Goal: Task Accomplishment & Management: Complete application form

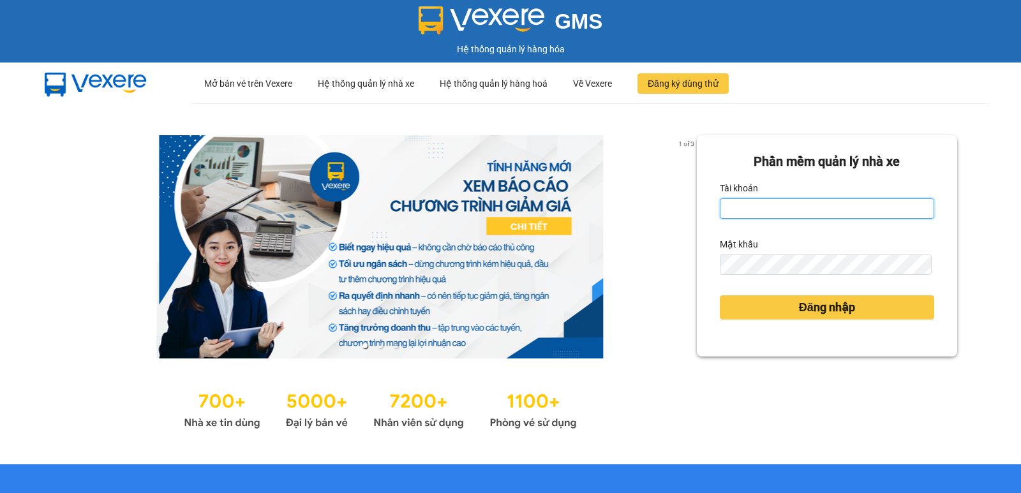
click at [763, 207] on input "Tài khoản" at bounding box center [826, 208] width 214 height 20
type input "nguyenpht.kimhoang"
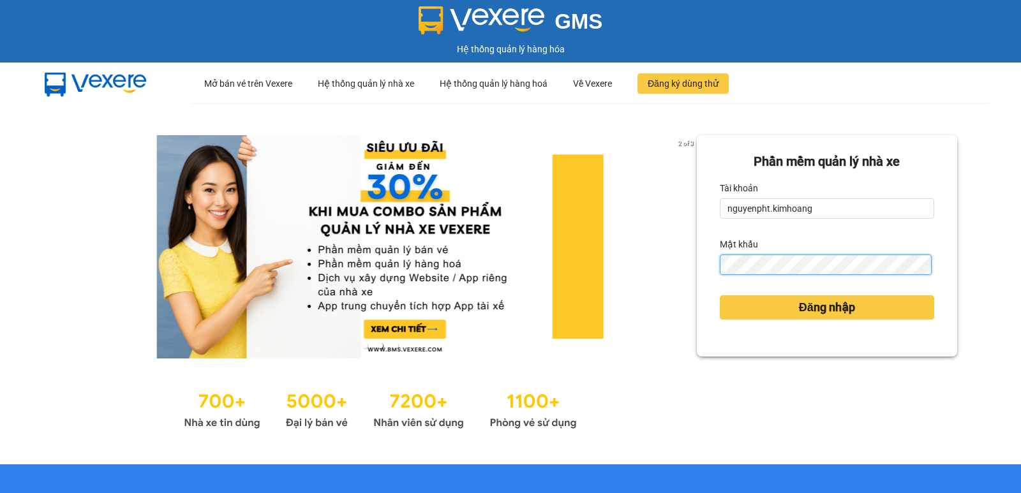
click at [719, 295] on button "Đăng nhập" at bounding box center [826, 307] width 214 height 24
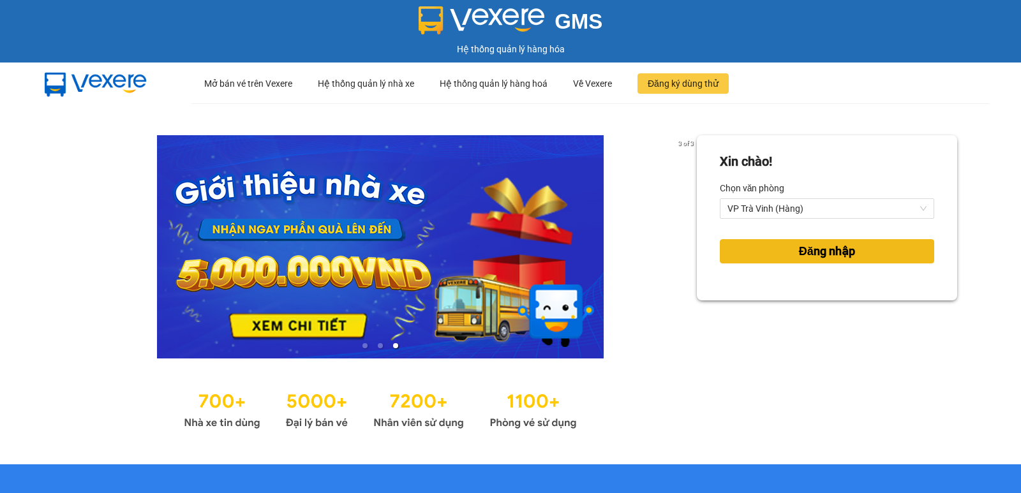
click at [800, 248] on span "Đăng nhập" at bounding box center [827, 251] width 56 height 18
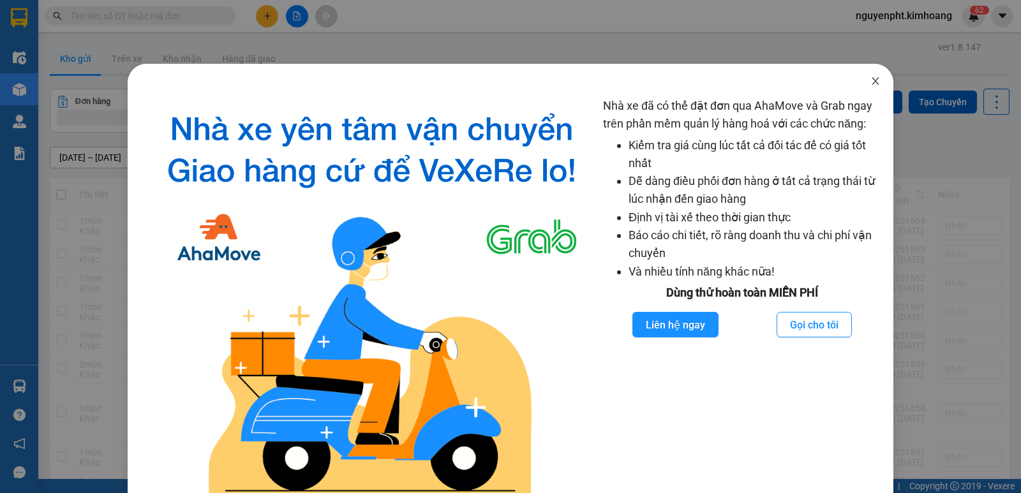
click at [871, 82] on icon "close" at bounding box center [874, 81] width 7 height 8
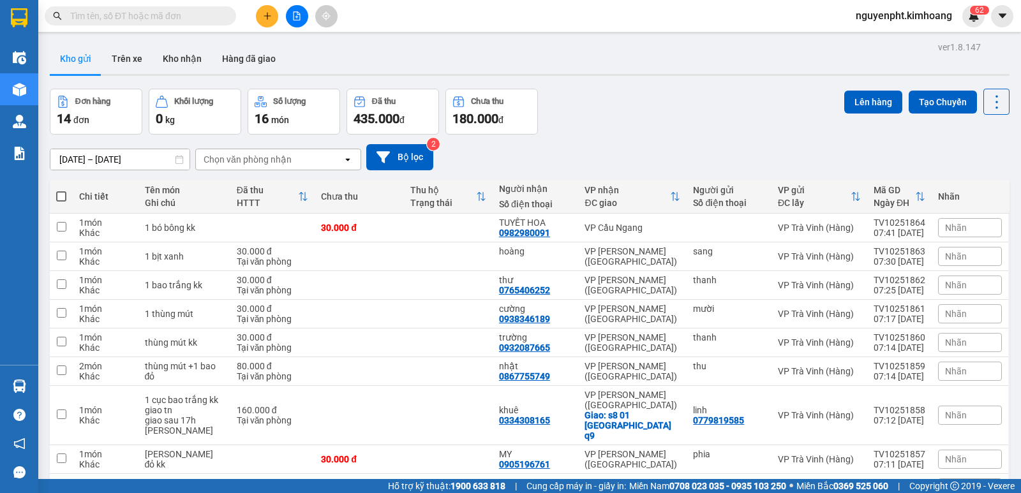
click at [214, 20] on input "text" at bounding box center [145, 16] width 151 height 14
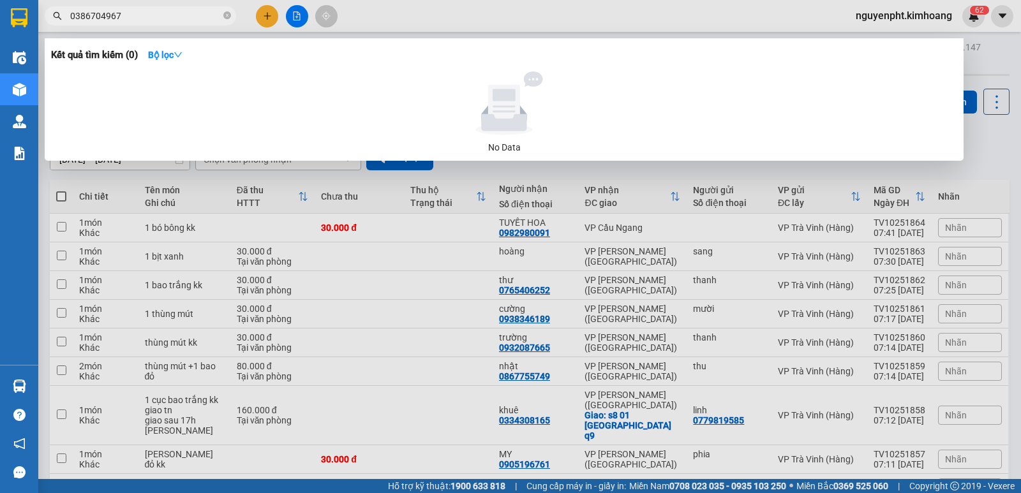
drag, startPoint x: 173, startPoint y: 16, endPoint x: 0, endPoint y: 63, distance: 179.8
click at [0, 63] on section "Kết quả [PERSON_NAME] ( 0 ) Bộ lọc No Data 0386704967 nguyenpht.kimhoang 6 2 Đi…" at bounding box center [510, 246] width 1021 height 493
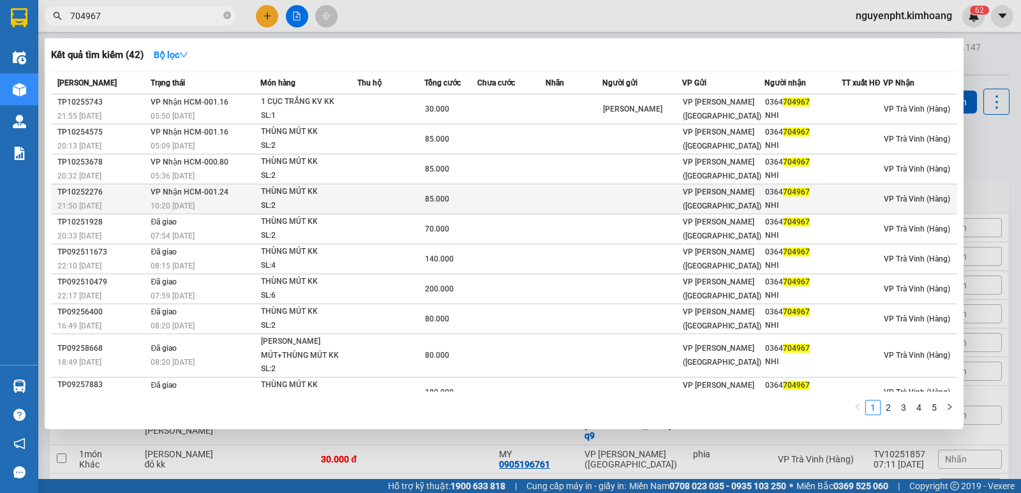
type input "704967"
click at [237, 203] on div "10:20 [DATE]" at bounding box center [205, 206] width 108 height 14
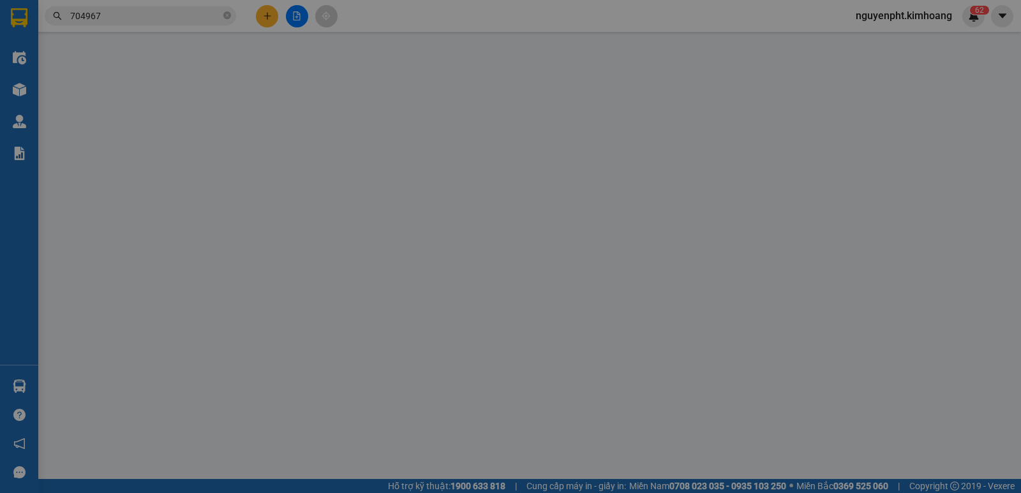
type input "0364704967"
type input "NHI"
type input "85.000"
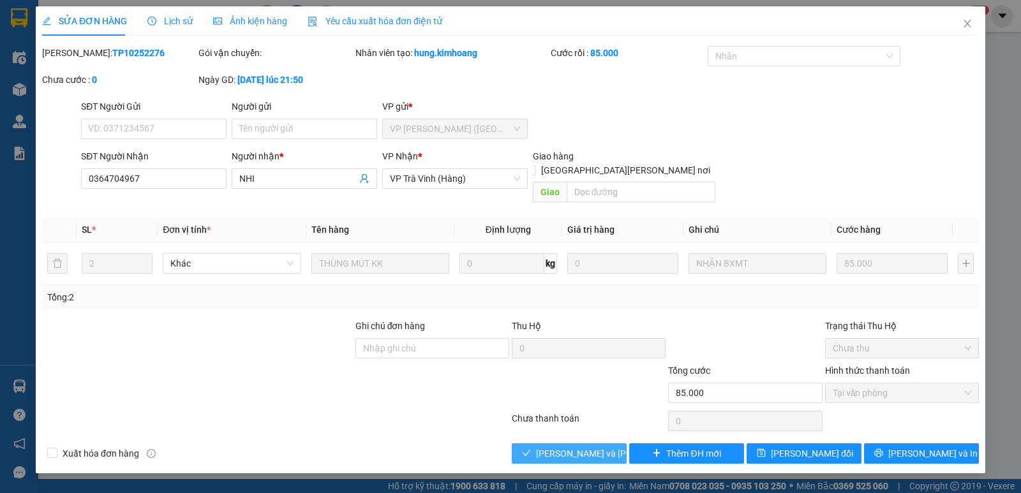
click at [556, 446] on span "[PERSON_NAME] và [PERSON_NAME] hàng" at bounding box center [622, 453] width 172 height 14
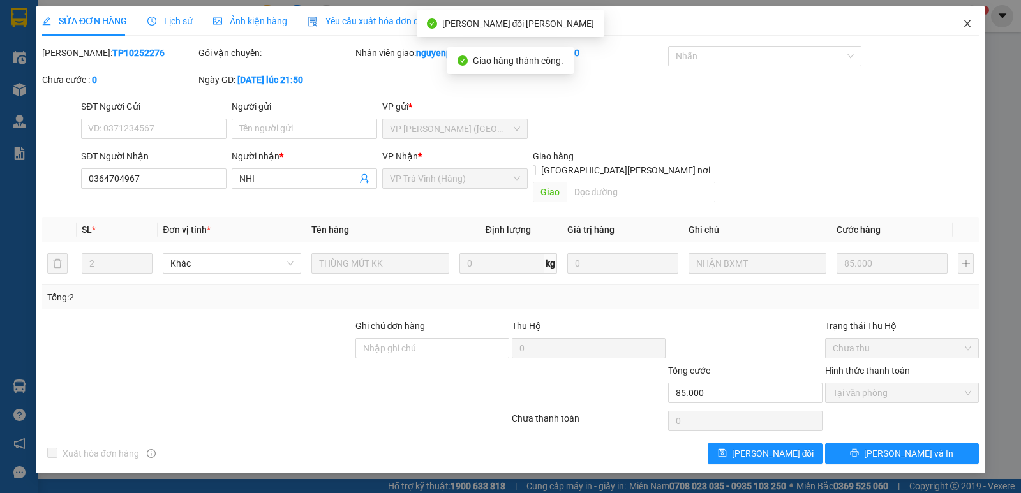
drag, startPoint x: 962, startPoint y: 26, endPoint x: 217, endPoint y: 22, distance: 745.0
click at [962, 26] on icon "close" at bounding box center [967, 23] width 10 height 10
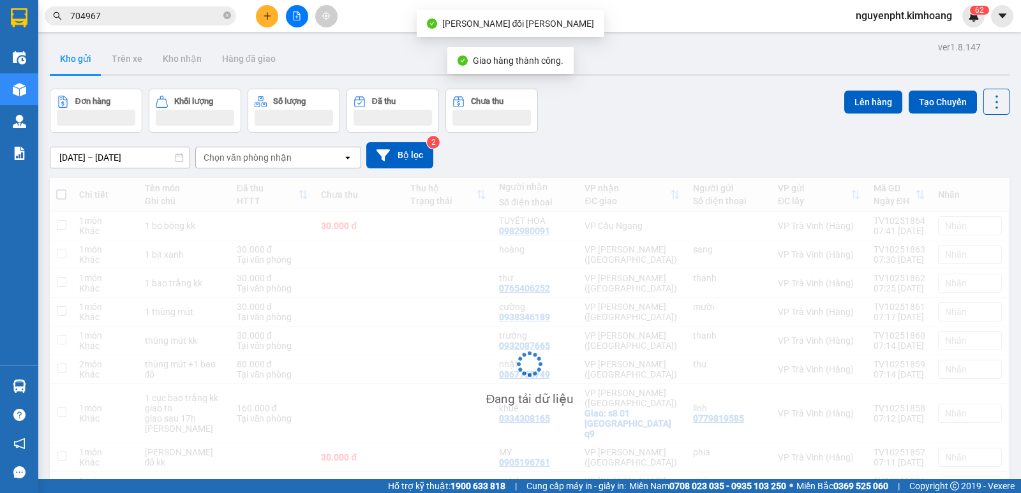
click at [146, 16] on input "704967" at bounding box center [145, 16] width 151 height 14
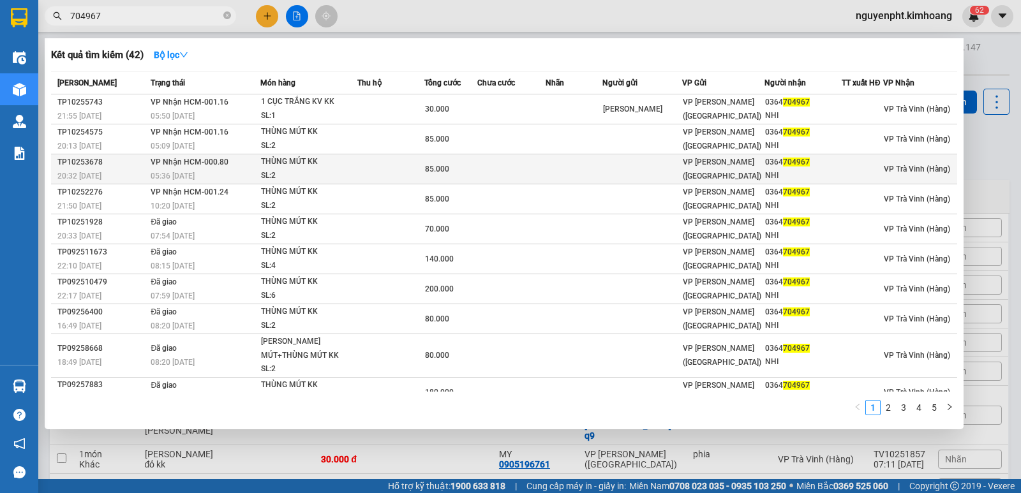
click at [276, 174] on div "SL: 2" at bounding box center [309, 176] width 96 height 14
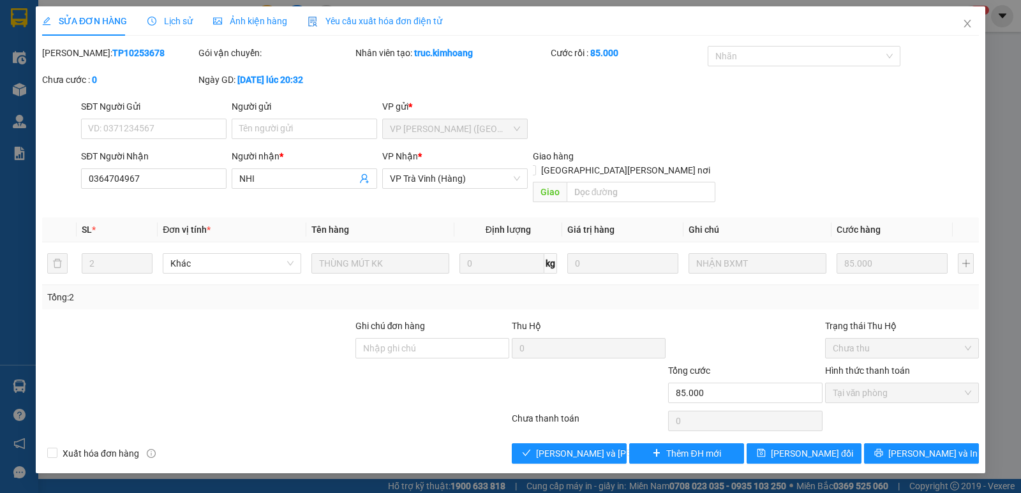
type input "0364704967"
type input "NHI"
type input "85.000"
click at [543, 446] on span "[PERSON_NAME] và [PERSON_NAME] hàng" at bounding box center [622, 453] width 172 height 14
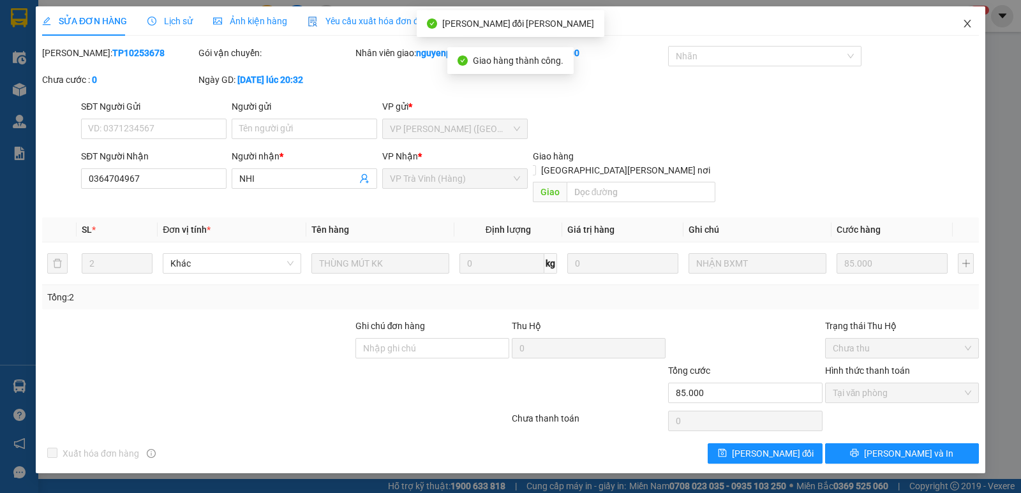
drag, startPoint x: 968, startPoint y: 22, endPoint x: 225, endPoint y: 29, distance: 743.1
click at [968, 22] on icon "close" at bounding box center [967, 23] width 10 height 10
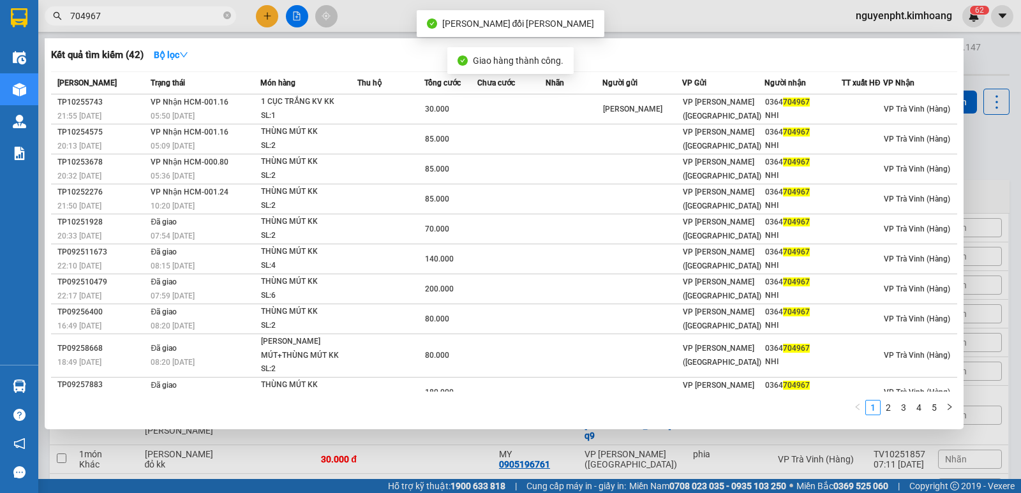
click at [160, 19] on input "704967" at bounding box center [145, 16] width 151 height 14
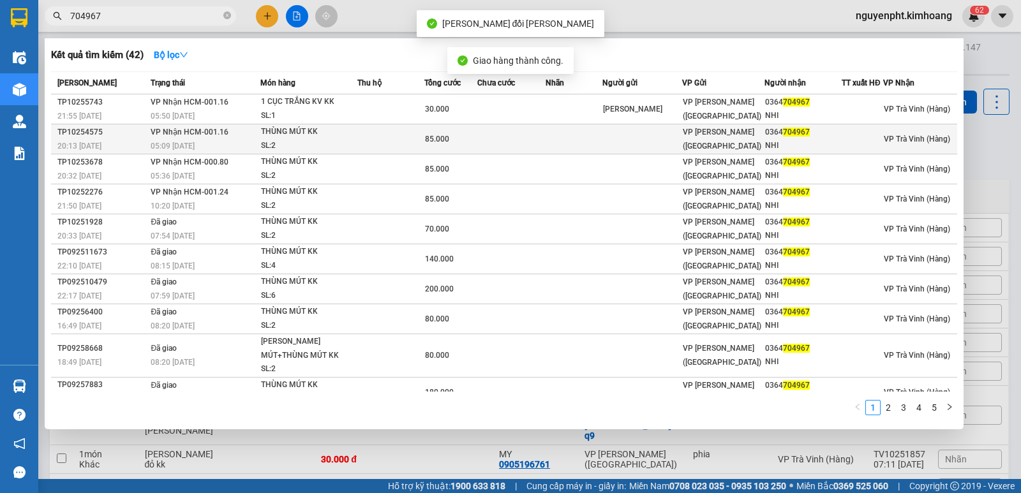
click at [284, 145] on div "SL: 2" at bounding box center [309, 146] width 96 height 14
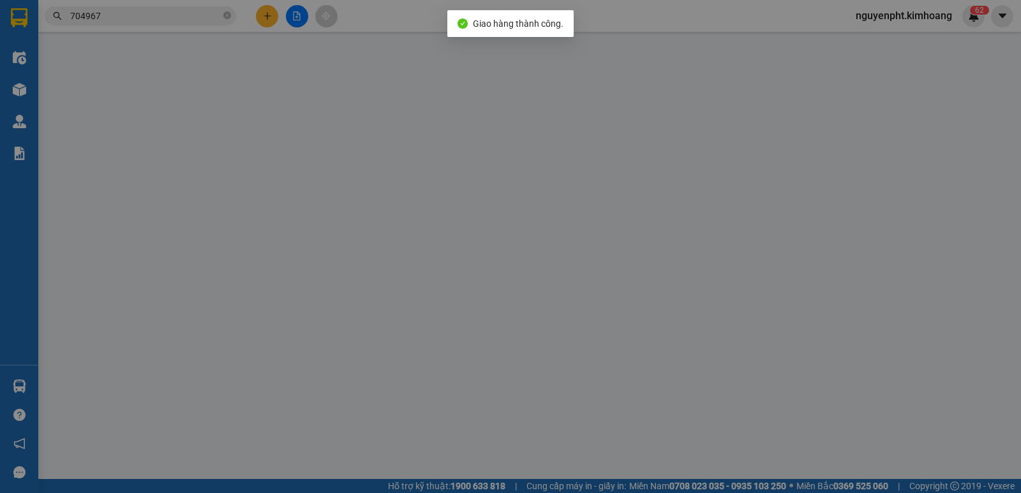
type input "0364704967"
type input "NHI"
type input "85.000"
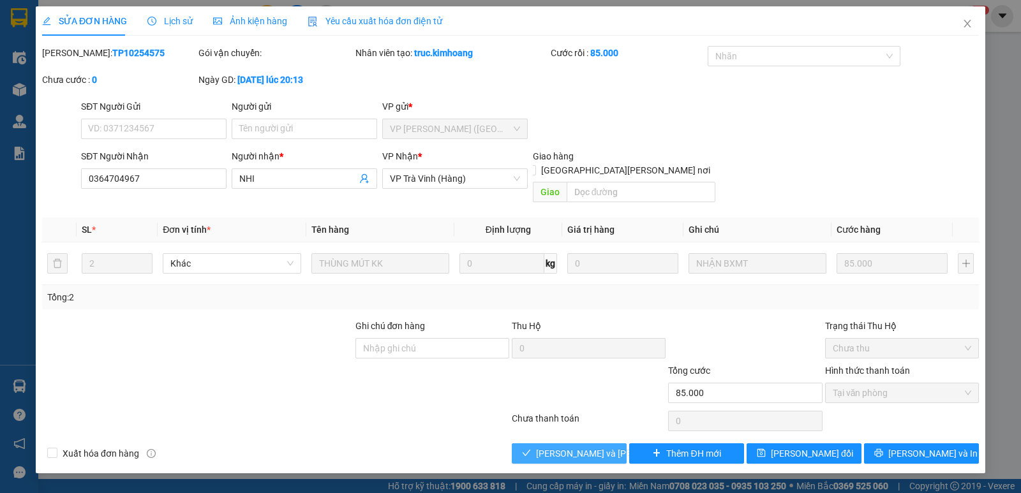
click at [575, 446] on span "[PERSON_NAME] và [PERSON_NAME] hàng" at bounding box center [622, 453] width 172 height 14
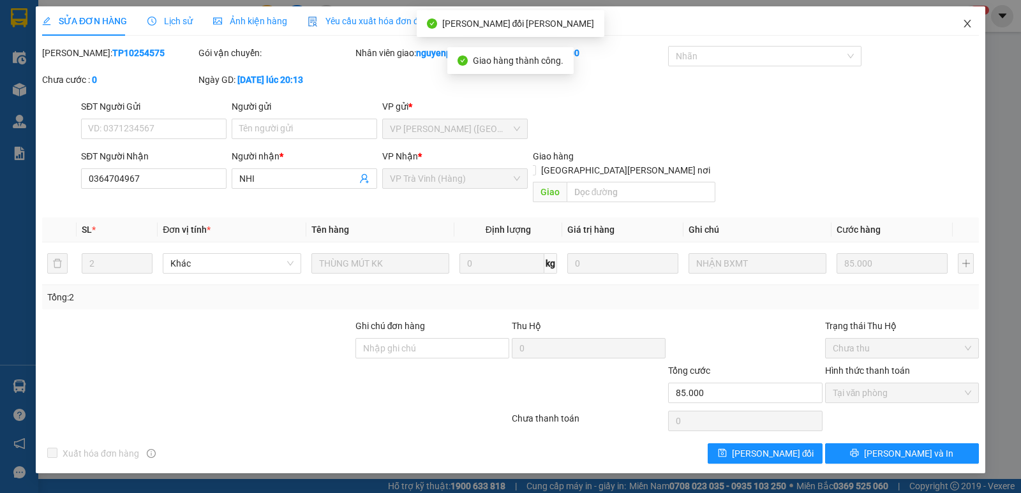
click at [968, 26] on icon "close" at bounding box center [966, 24] width 7 height 8
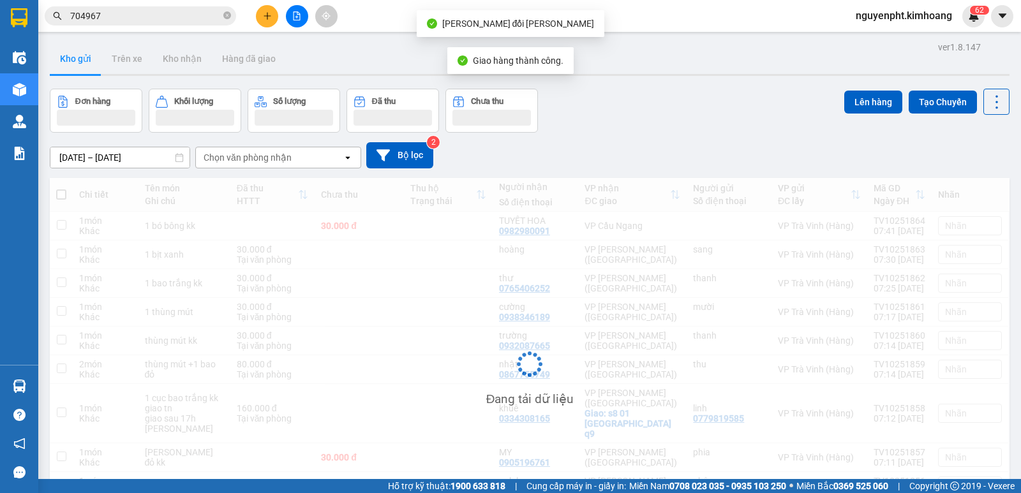
click at [189, 18] on input "704967" at bounding box center [145, 16] width 151 height 14
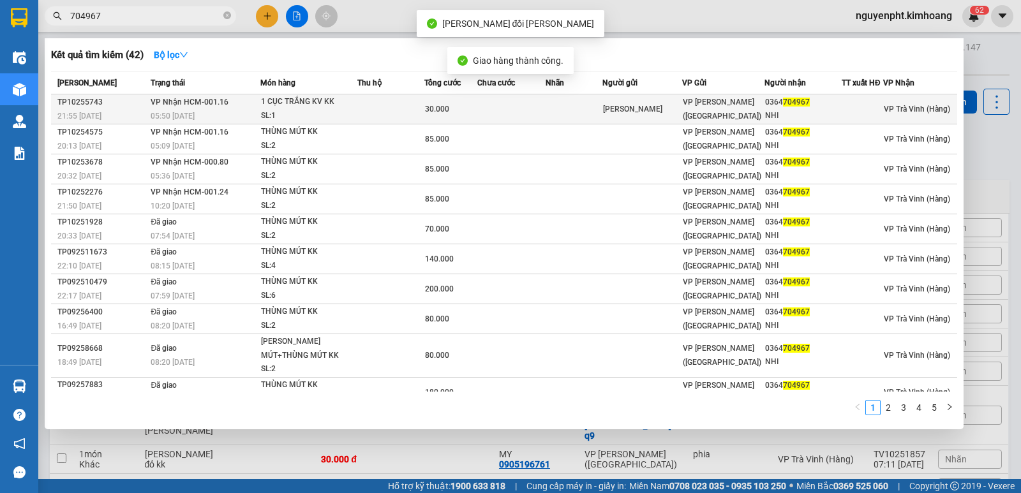
click at [362, 113] on td at bounding box center [390, 109] width 67 height 30
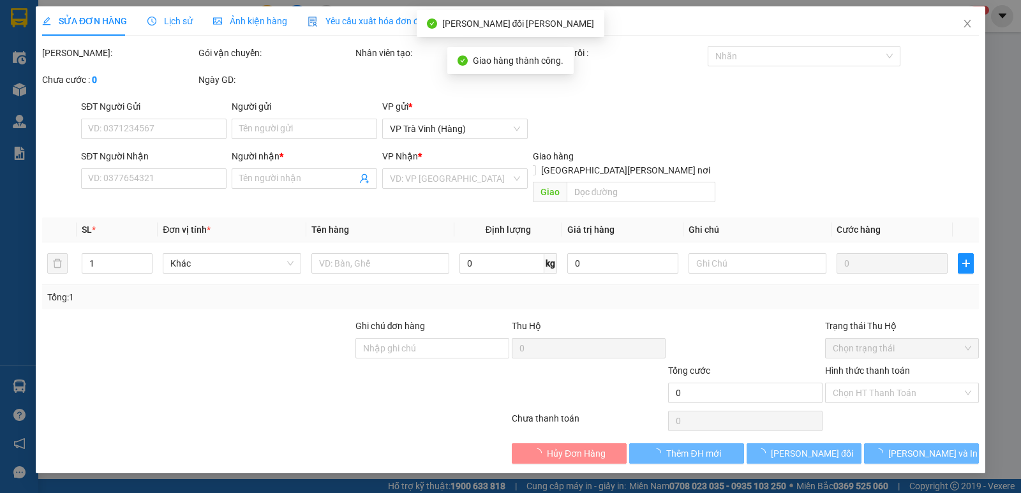
type input "[PERSON_NAME]"
type input "0364704967"
type input "NHI"
type input "30.000"
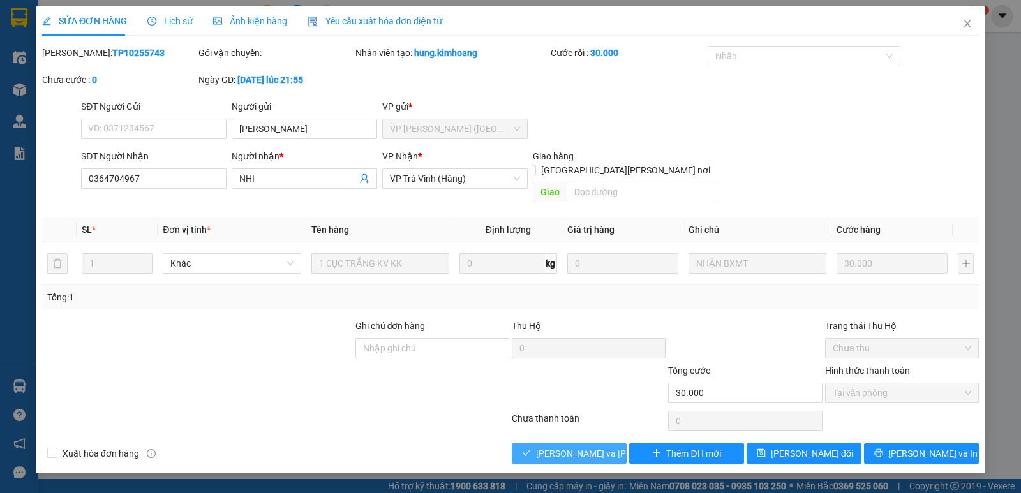
click at [576, 446] on span "[PERSON_NAME] và [PERSON_NAME] hàng" at bounding box center [622, 453] width 172 height 14
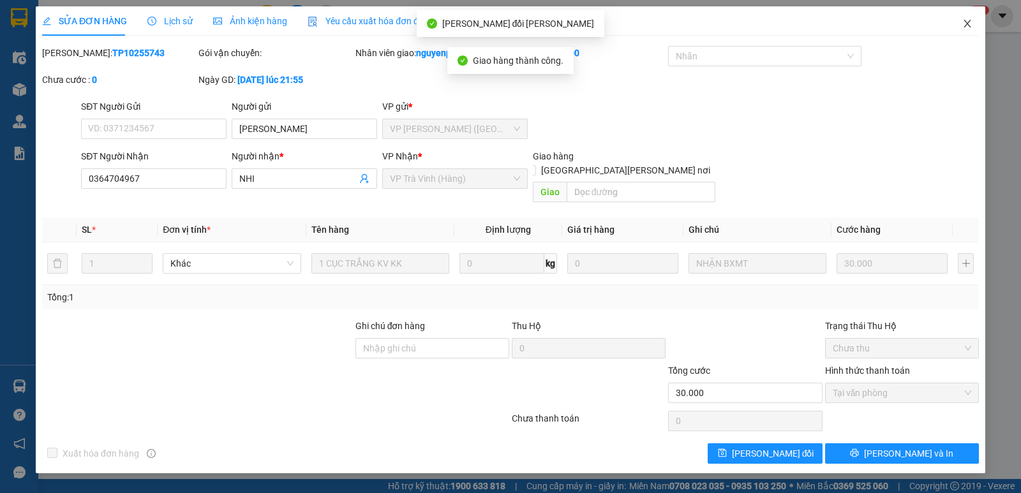
click at [966, 20] on icon "close" at bounding box center [967, 23] width 10 height 10
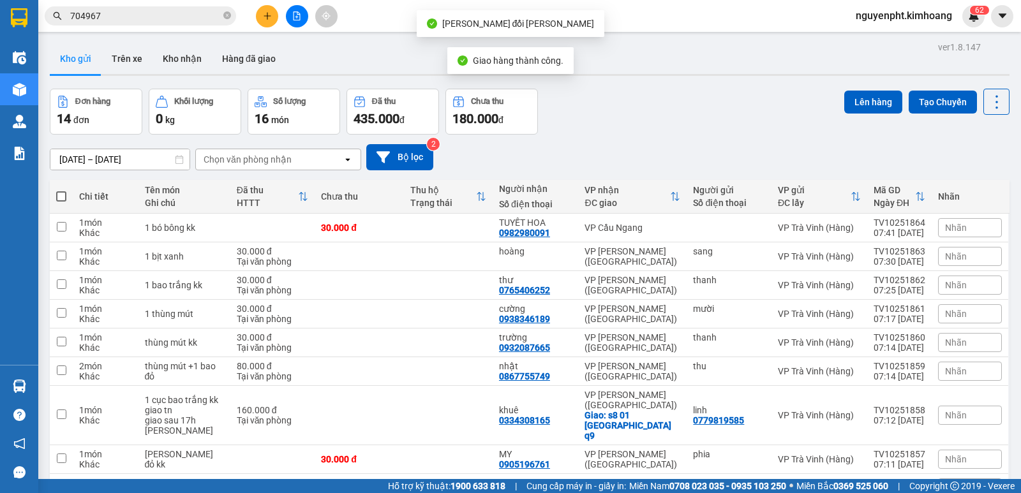
click at [174, 22] on input "704967" at bounding box center [145, 16] width 151 height 14
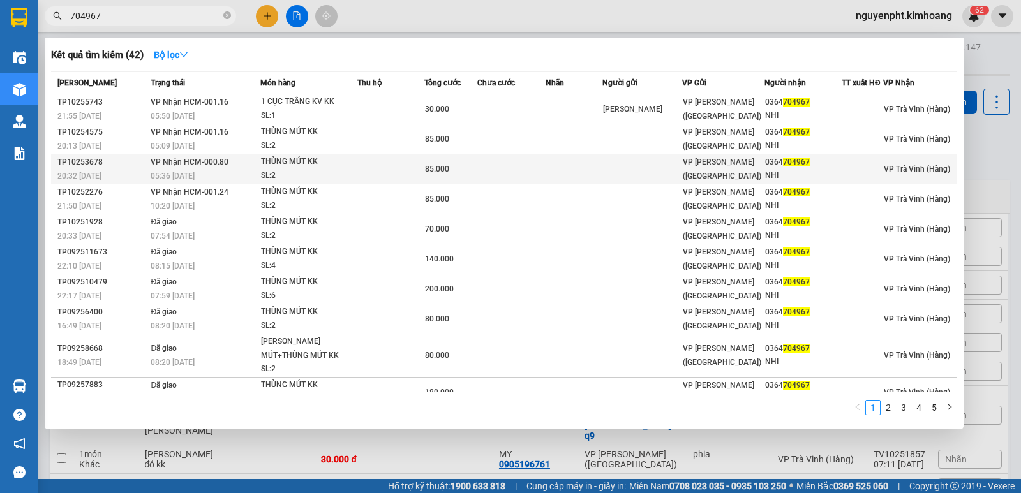
drag, startPoint x: 129, startPoint y: 18, endPoint x: 237, endPoint y: 171, distance: 186.7
click at [0, 170] on section "Kết quả [PERSON_NAME] ( 42 ) Bộ lọc Mã ĐH Trạng thái Món hàng Thu hộ Tổng [PERS…" at bounding box center [510, 246] width 1021 height 493
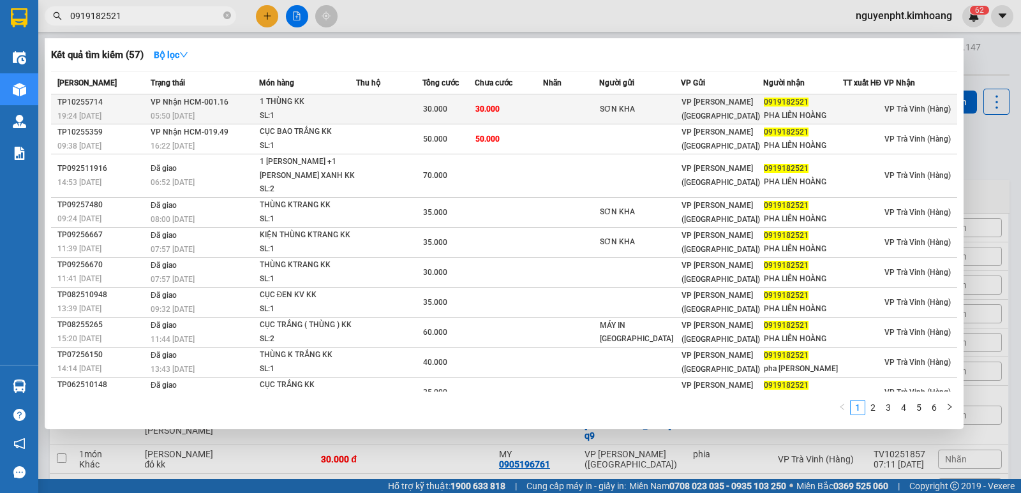
type input "0919182521"
click at [505, 103] on td "30.000" at bounding box center [509, 109] width 68 height 30
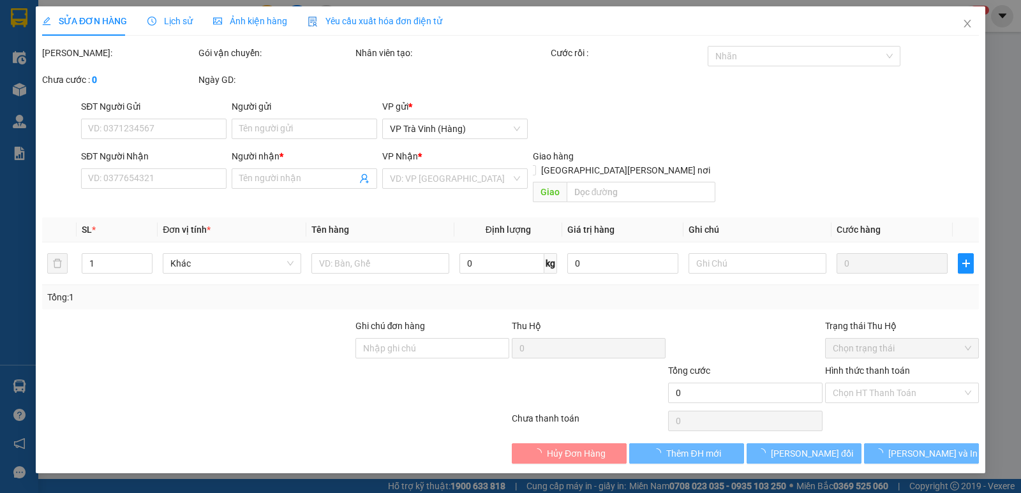
type input "SƠN KHA"
type input "0919182521"
type input "PHA LIÊN HOÀNG"
type input "30.000"
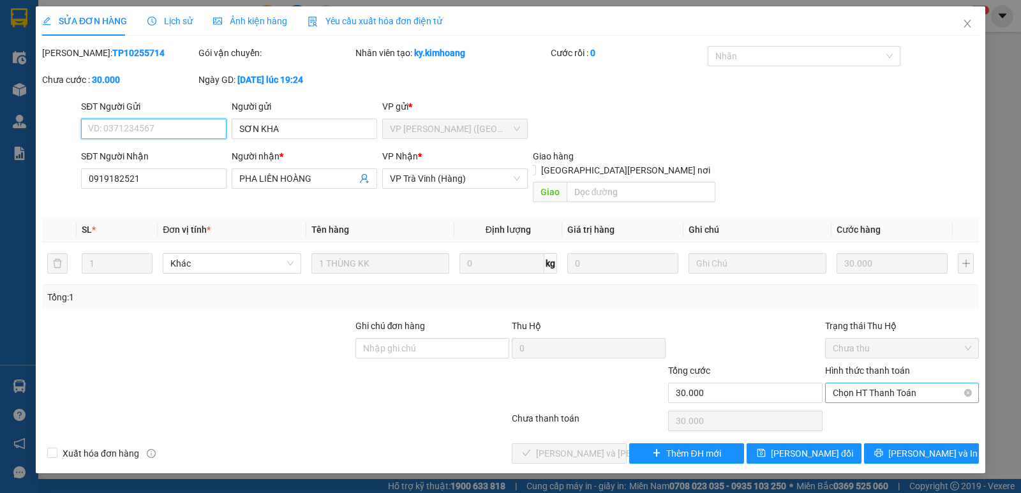
click at [899, 383] on span "Chọn HT Thanh Toán" at bounding box center [901, 392] width 138 height 19
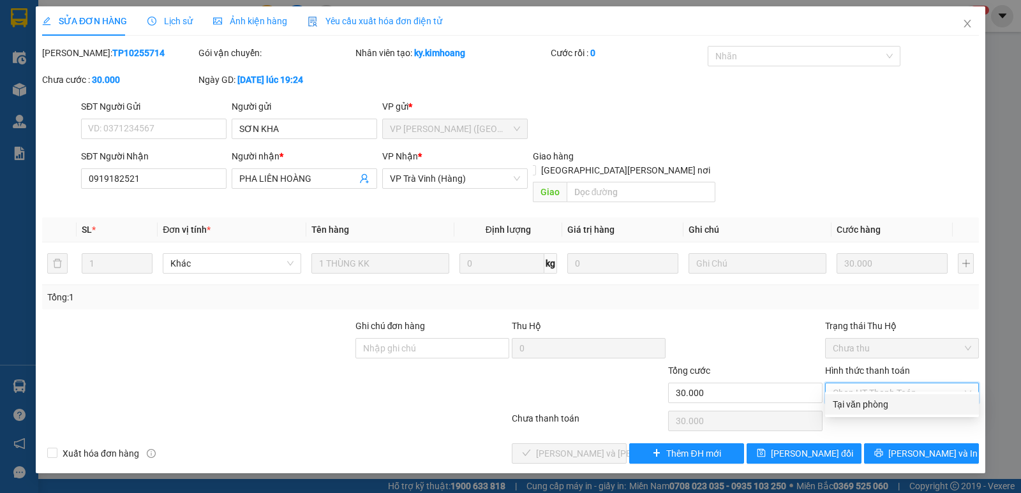
drag, startPoint x: 892, startPoint y: 402, endPoint x: 728, endPoint y: 427, distance: 165.8
click at [892, 402] on div "Tại văn phòng" at bounding box center [901, 404] width 138 height 14
type input "0"
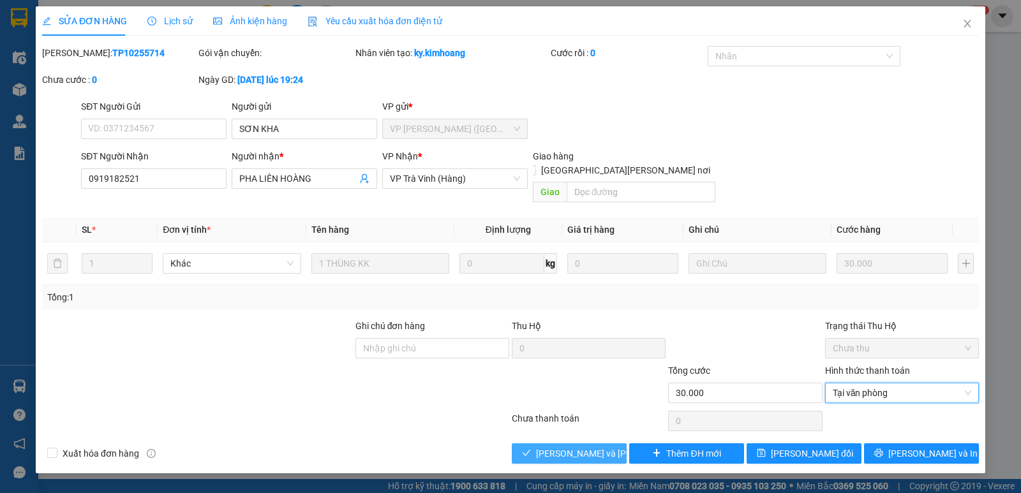
click at [598, 446] on span "[PERSON_NAME] và [PERSON_NAME] hàng" at bounding box center [622, 453] width 172 height 14
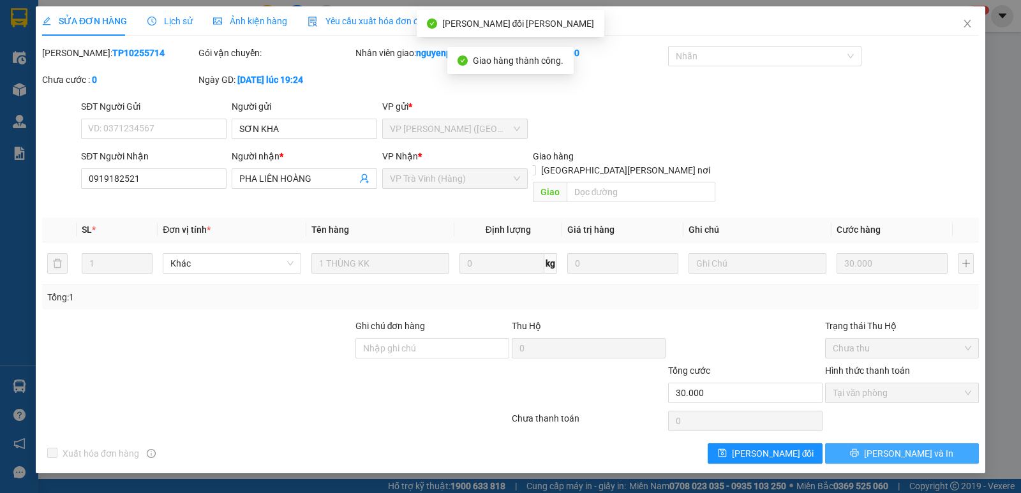
click at [918, 446] on span "[PERSON_NAME] và In" at bounding box center [908, 453] width 89 height 14
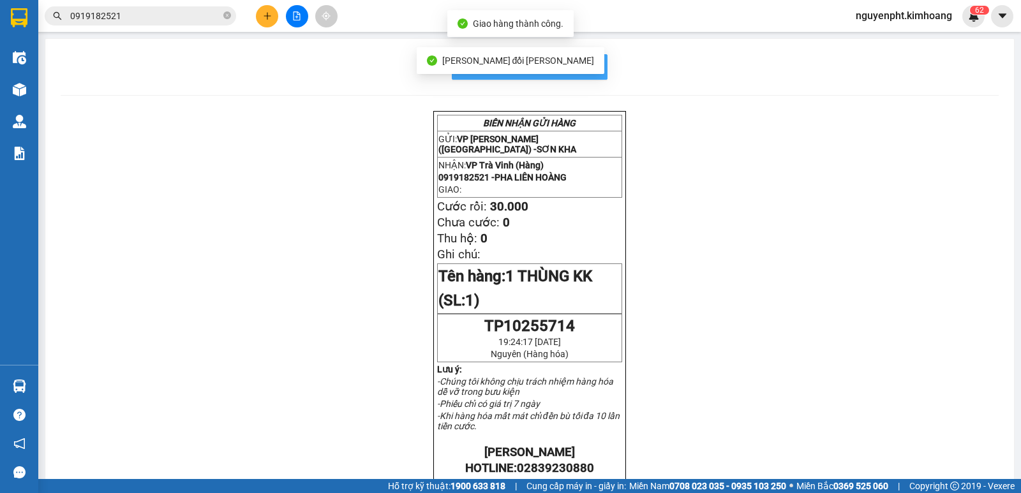
click at [585, 68] on span "In mẫu biên lai tự cấu hình" at bounding box center [537, 67] width 120 height 16
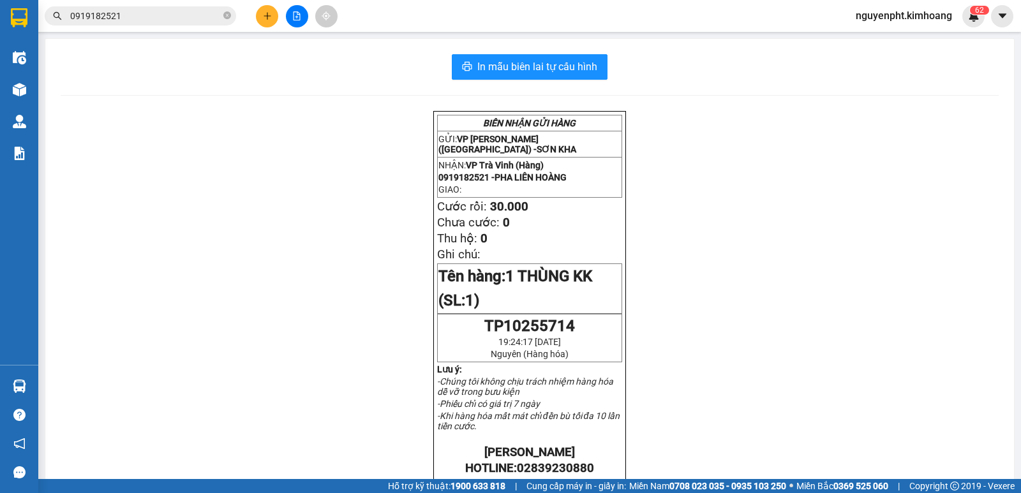
click at [163, 13] on input "0919182521" at bounding box center [145, 16] width 151 height 14
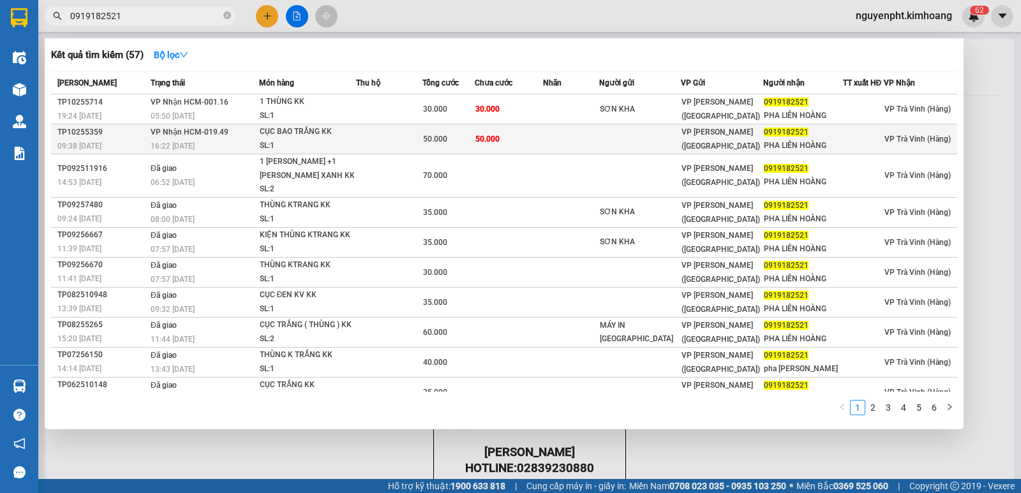
click at [485, 140] on span "50.000" at bounding box center [487, 139] width 24 height 9
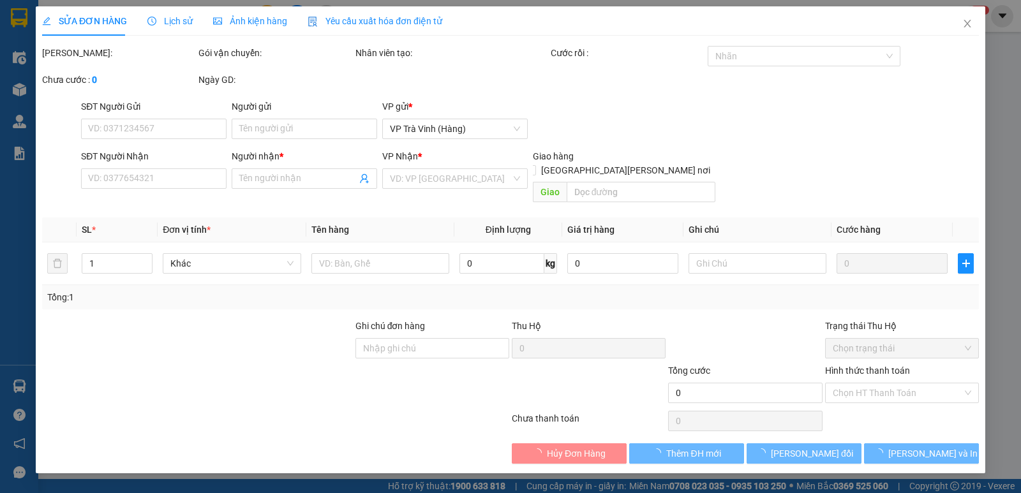
type input "0919182521"
type input "PHA LIÊN HOÀNG"
type input "50.000"
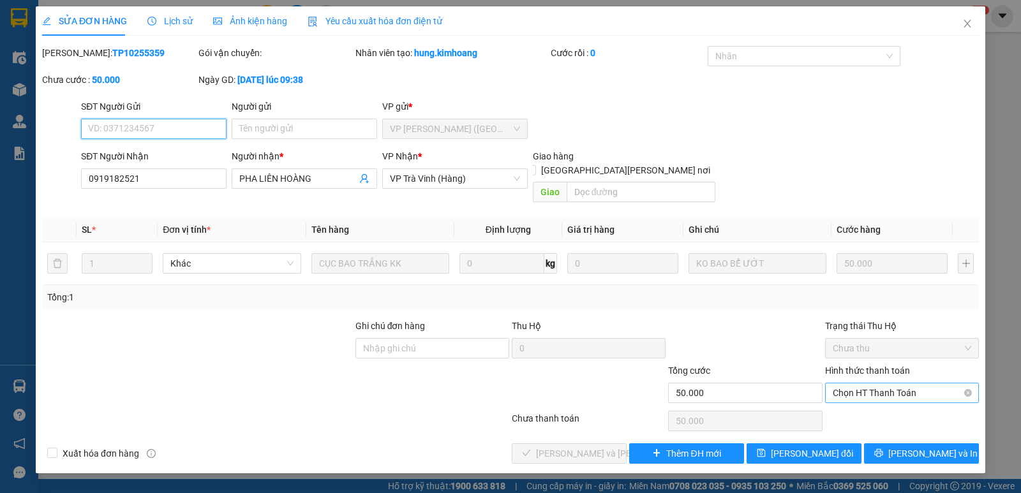
click at [900, 387] on span "Chọn HT Thanh Toán" at bounding box center [901, 392] width 138 height 19
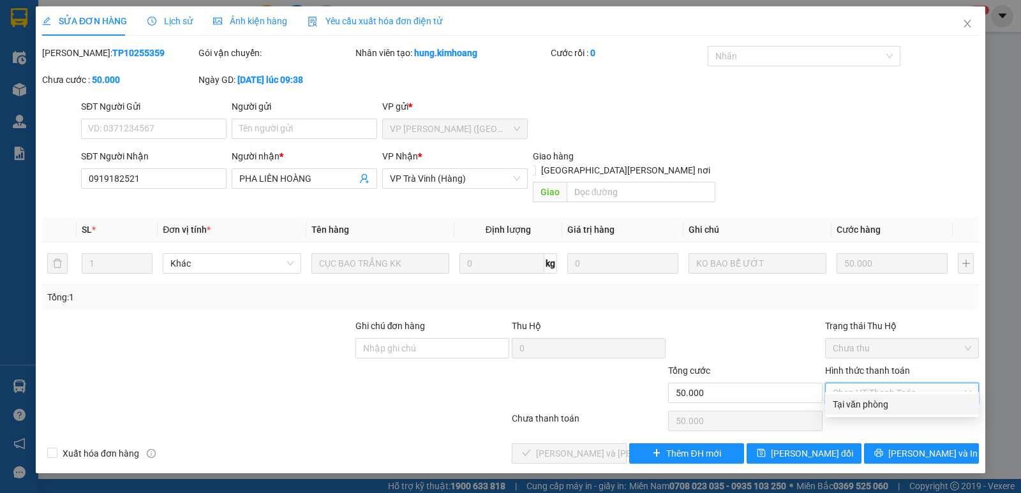
click at [900, 408] on div "Tại văn phòng" at bounding box center [901, 404] width 138 height 14
type input "0"
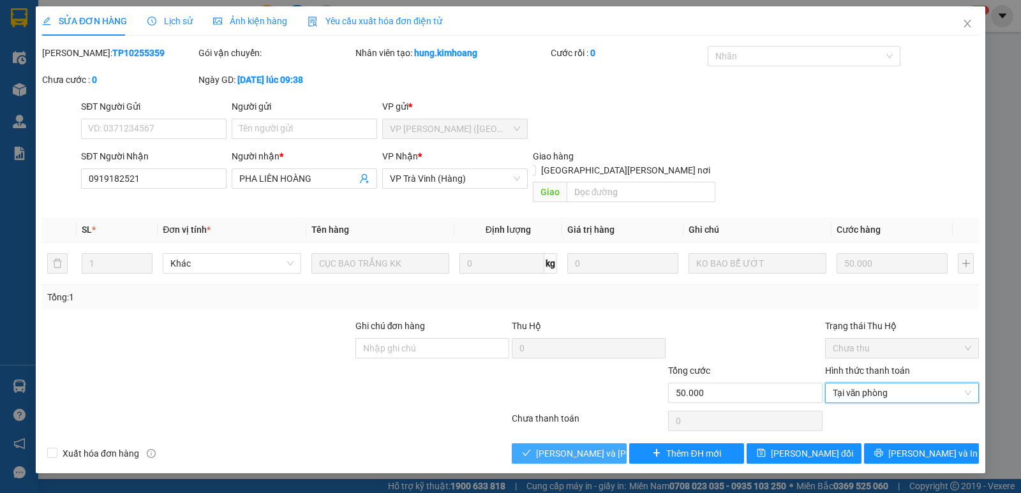
click at [556, 446] on span "[PERSON_NAME] và [PERSON_NAME] hàng" at bounding box center [622, 453] width 172 height 14
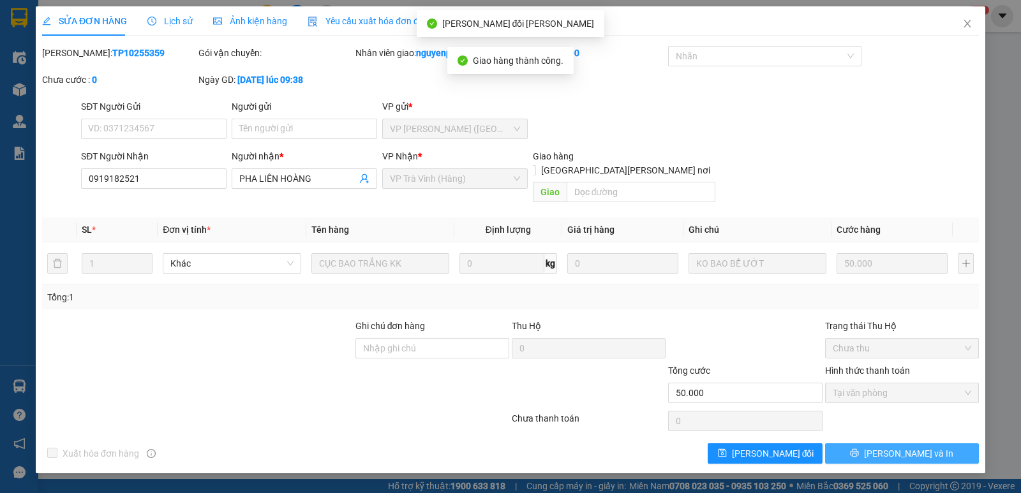
click at [903, 446] on span "[PERSON_NAME] và In" at bounding box center [908, 453] width 89 height 14
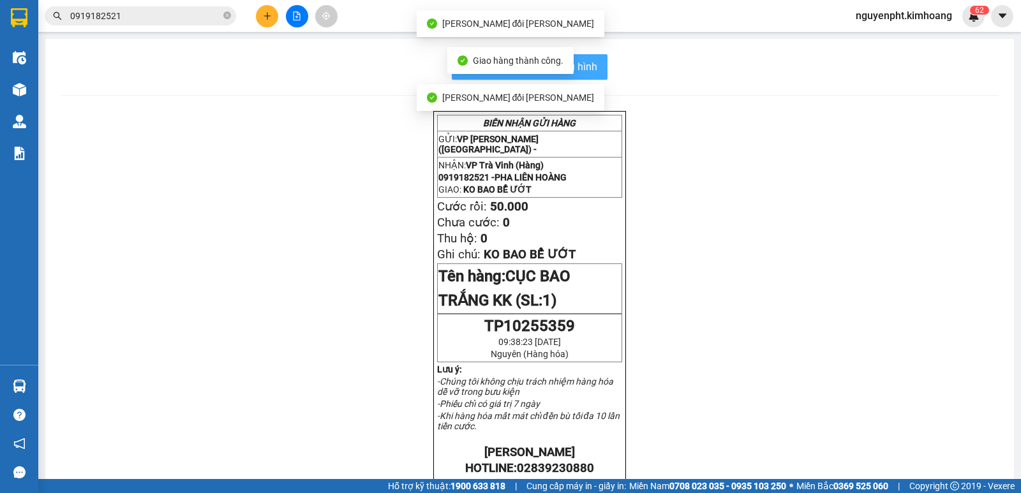
click at [599, 76] on button "In mẫu biên lai tự cấu hình" at bounding box center [530, 67] width 156 height 26
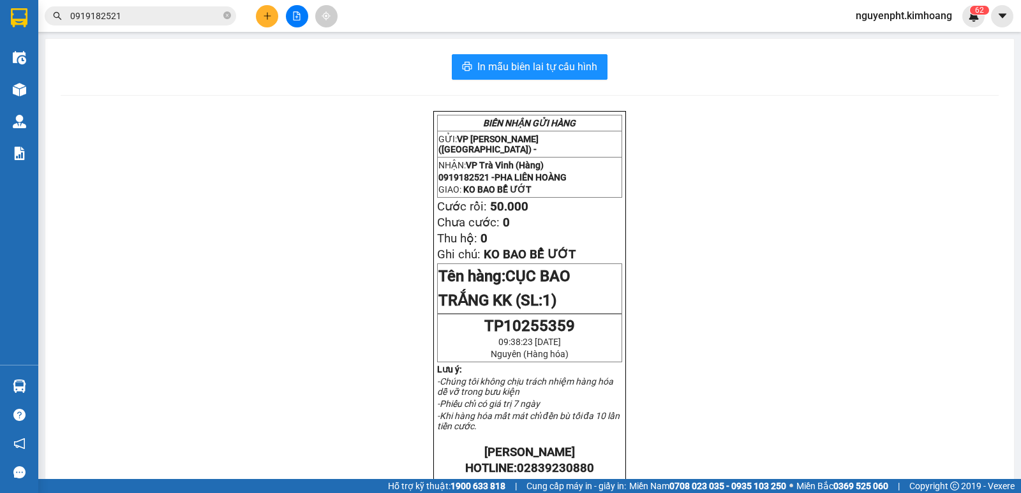
click at [189, 18] on input "0919182521" at bounding box center [145, 16] width 151 height 14
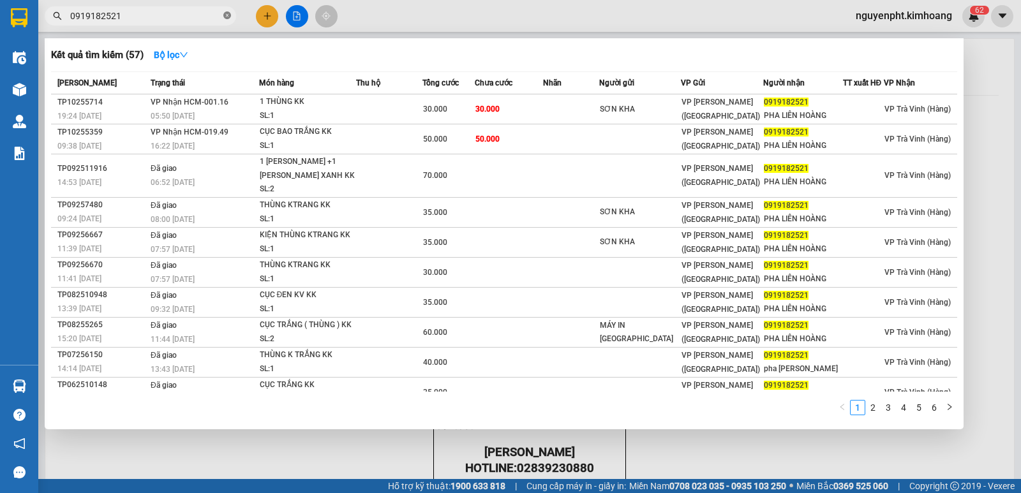
click at [221, 17] on span "0919182521" at bounding box center [140, 15] width 191 height 19
click at [226, 13] on icon "close-circle" at bounding box center [227, 15] width 8 height 8
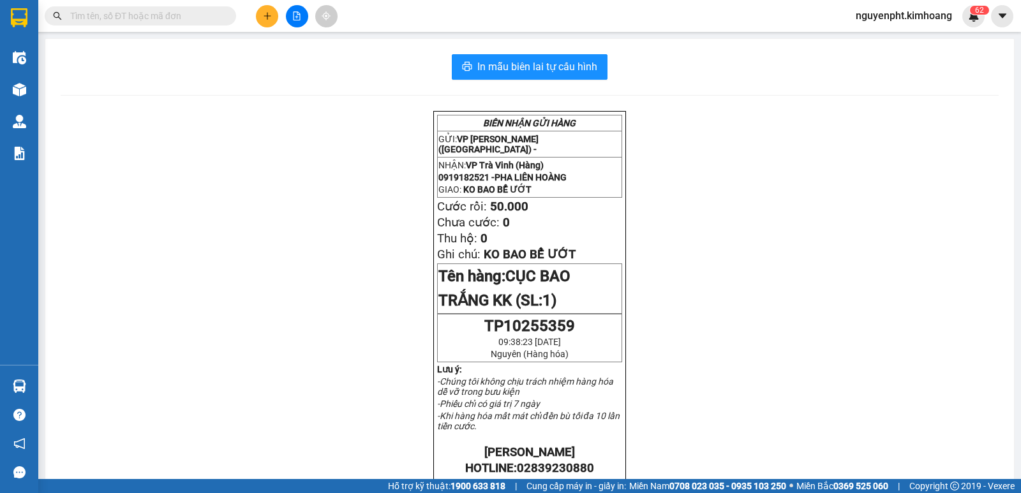
click at [265, 15] on icon "plus" at bounding box center [267, 15] width 9 height 9
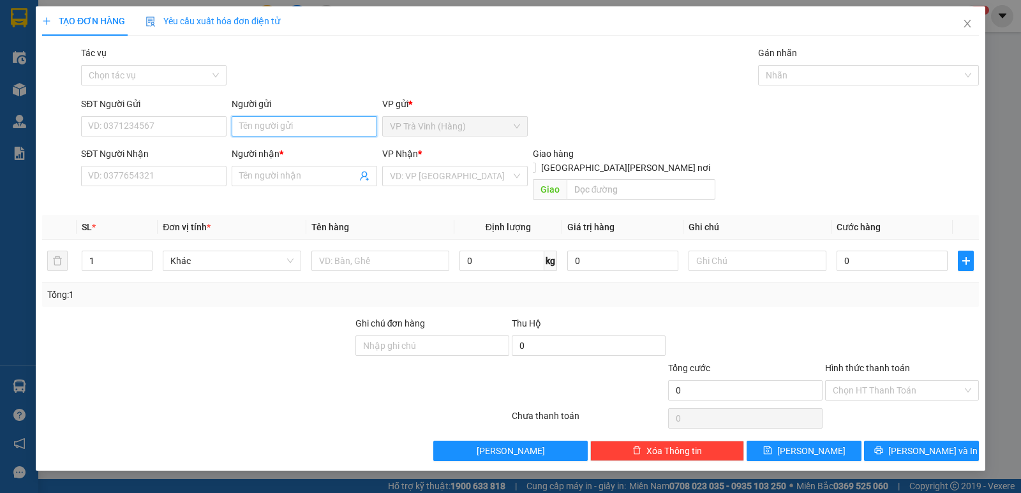
click at [279, 121] on input "Người gửi" at bounding box center [304, 126] width 145 height 20
type input "t"
click at [313, 126] on input "Người gửi" at bounding box center [304, 126] width 145 height 20
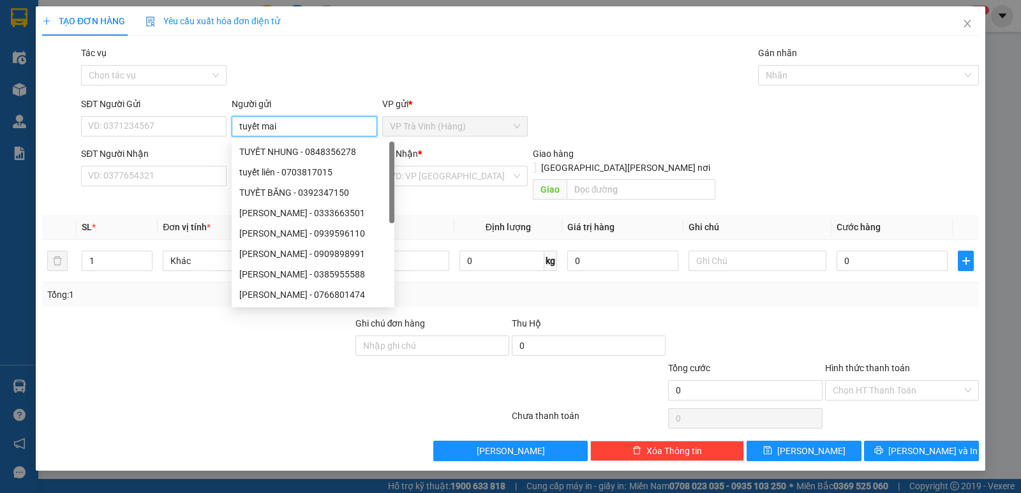
type input "tuyết mai"
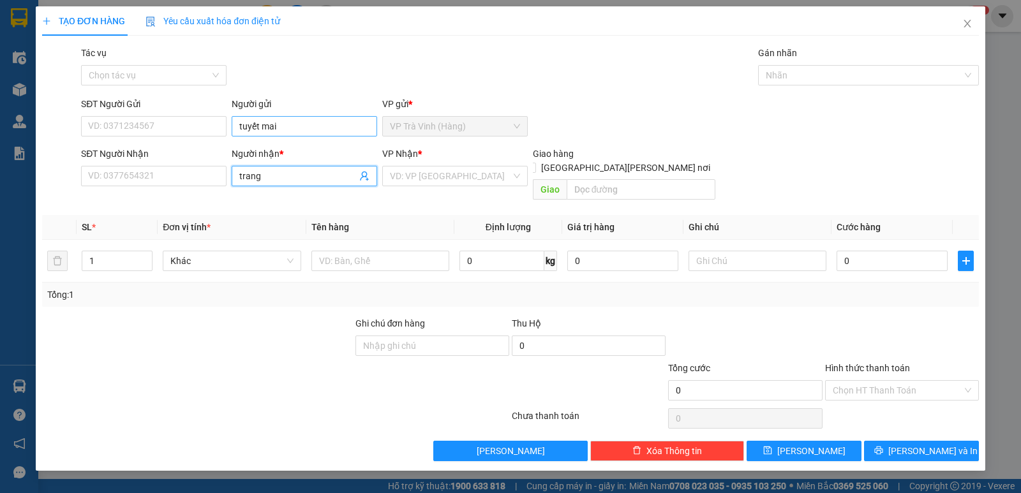
type input "trang"
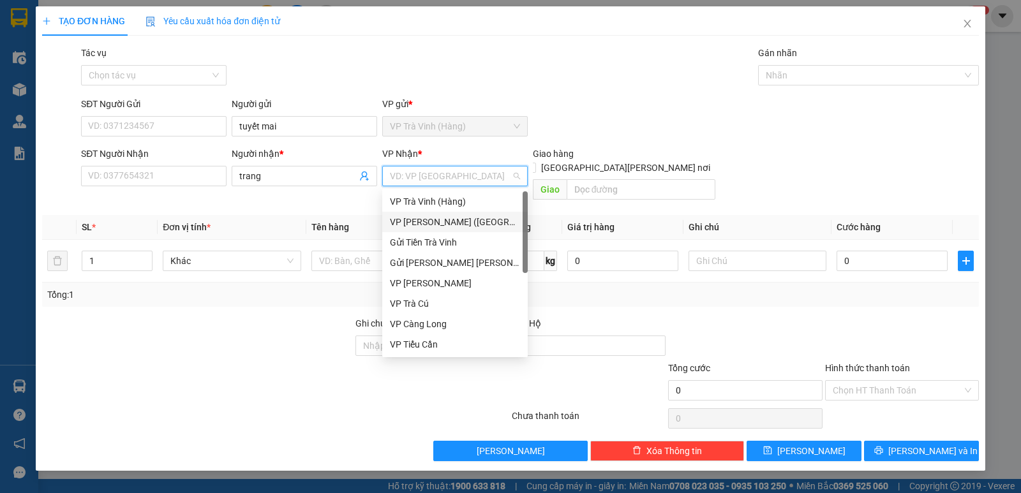
click at [424, 218] on div "VP [PERSON_NAME] ([GEOGRAPHIC_DATA])" at bounding box center [455, 222] width 130 height 14
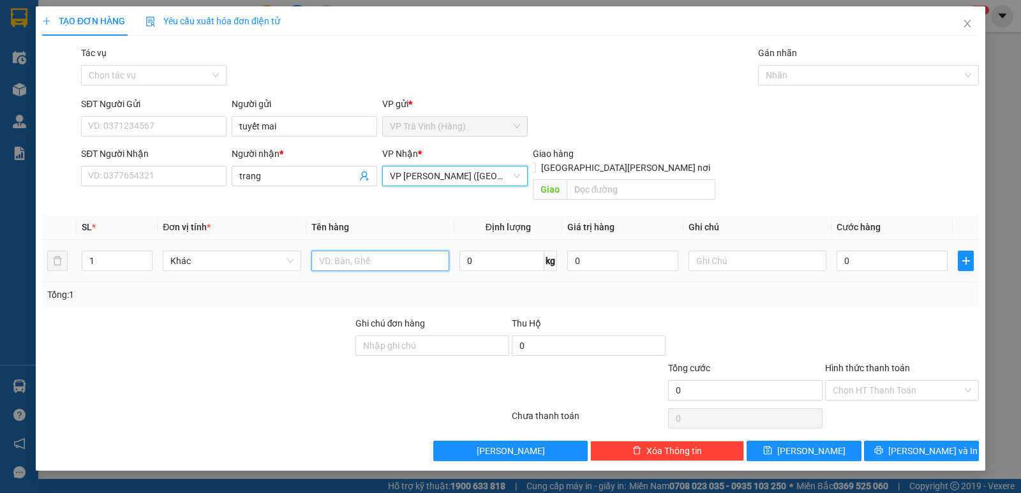
click at [365, 251] on input "text" at bounding box center [380, 261] width 138 height 20
type input "tiền sl5270 2.745.000"
type input "2"
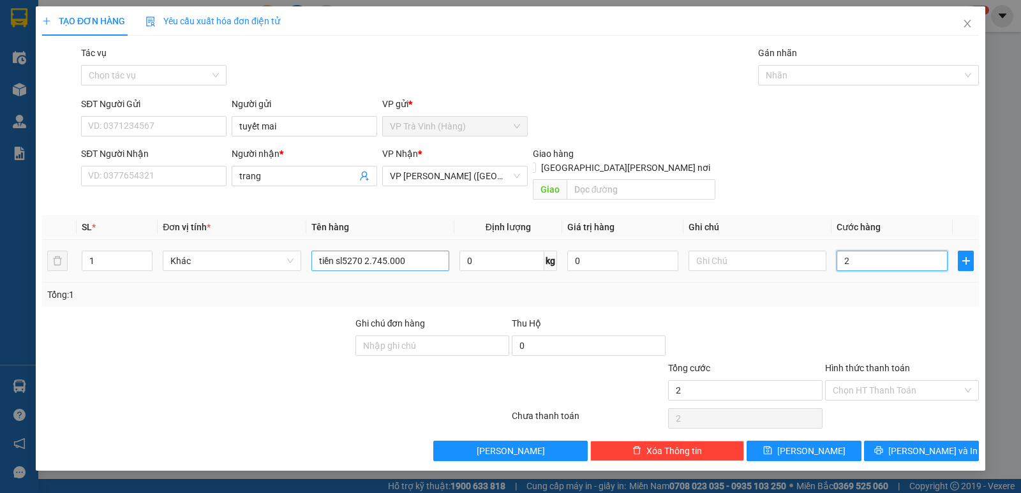
type input "20"
type input "20.000"
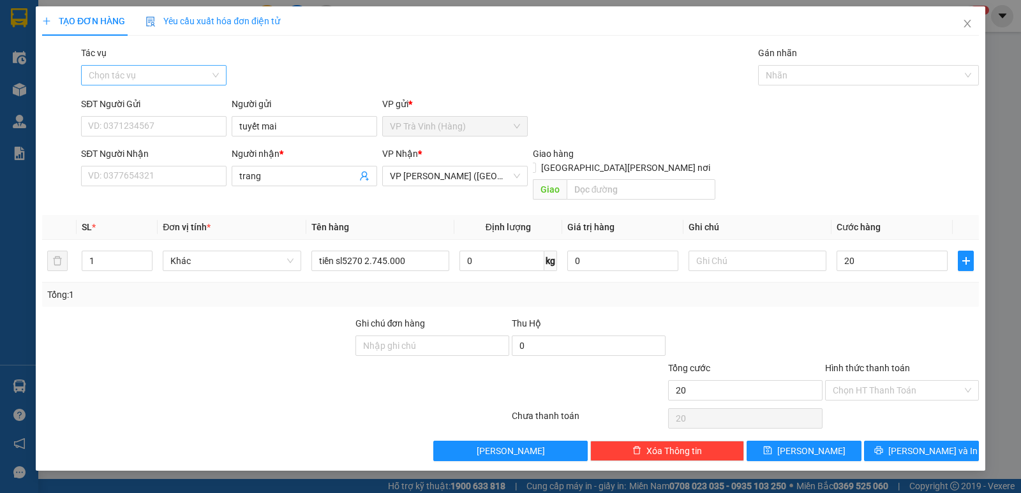
type input "20.000"
click at [165, 73] on input "Tác vụ" at bounding box center [149, 75] width 121 height 19
click at [152, 117] on div "Nhập hàng kho nhận" at bounding box center [154, 121] width 130 height 14
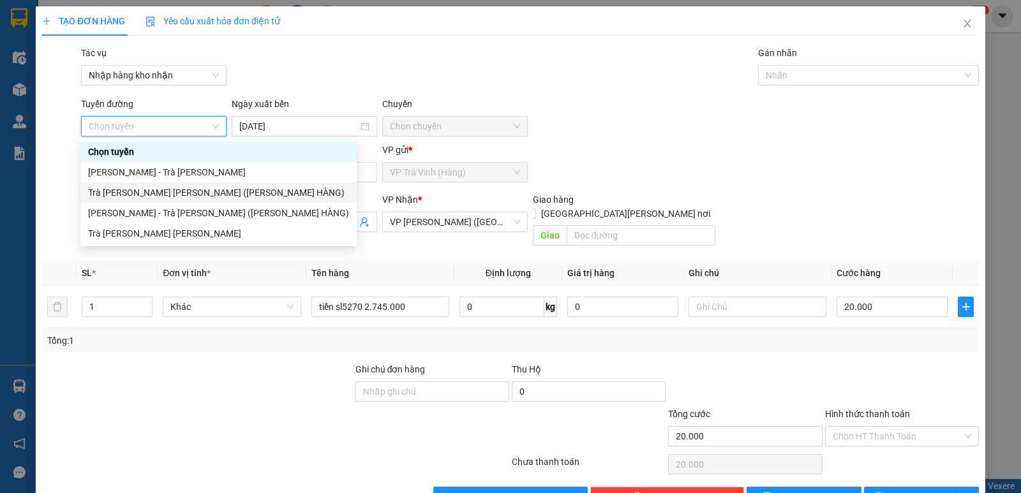
click at [163, 193] on div "Trà [PERSON_NAME] [PERSON_NAME] ([PERSON_NAME] HÀNG)" at bounding box center [218, 193] width 261 height 14
type input "[DATE]"
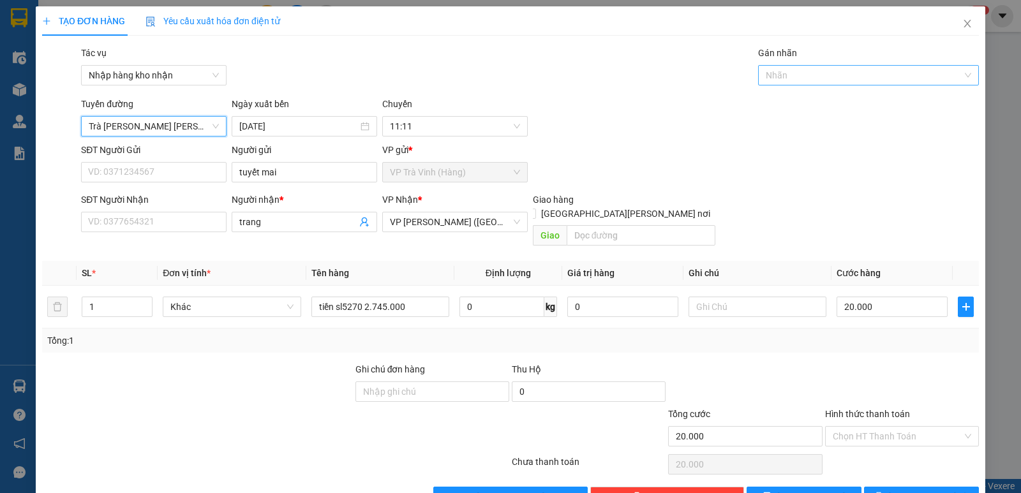
click at [826, 77] on div at bounding box center [862, 75] width 202 height 15
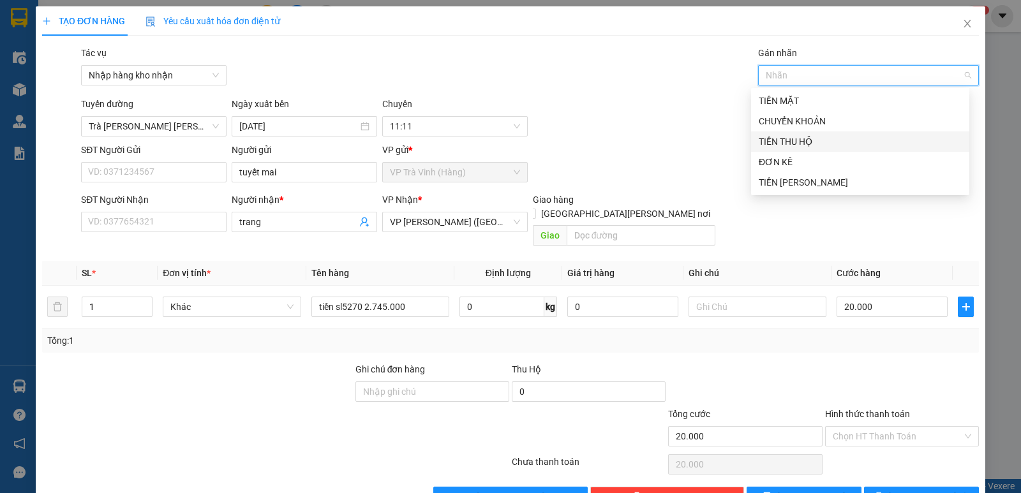
click at [814, 140] on div "TIỀN THU HỘ" at bounding box center [859, 142] width 203 height 14
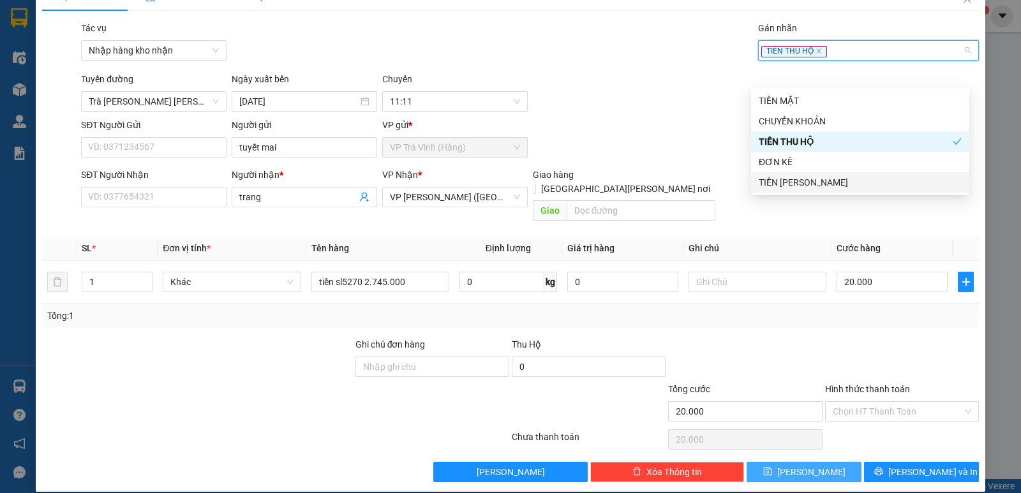
click at [816, 462] on button "[PERSON_NAME]" at bounding box center [803, 472] width 115 height 20
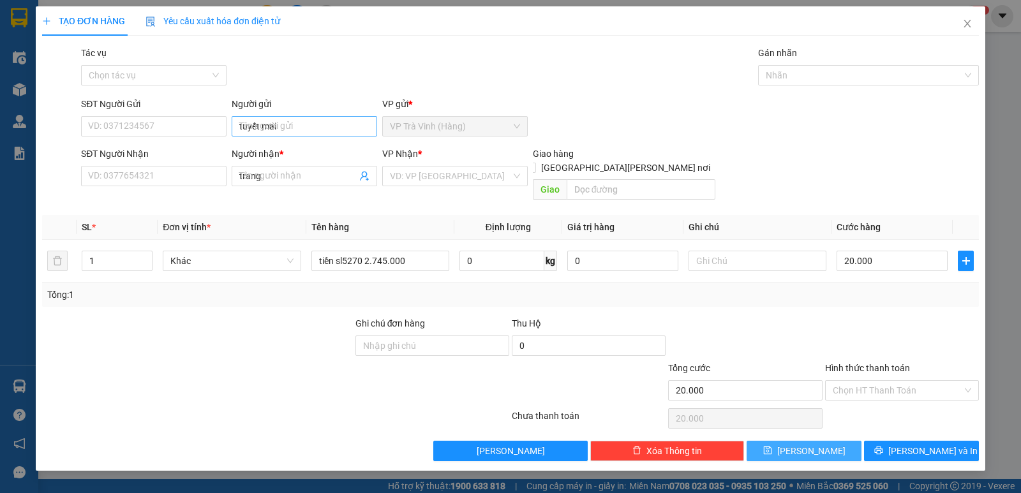
type input "0"
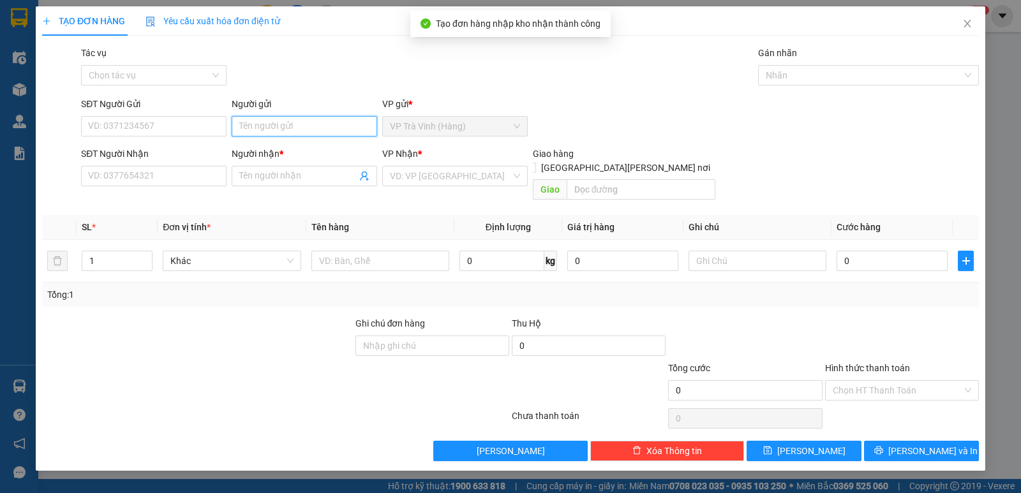
click at [313, 124] on input "Người gửi" at bounding box center [304, 126] width 145 height 20
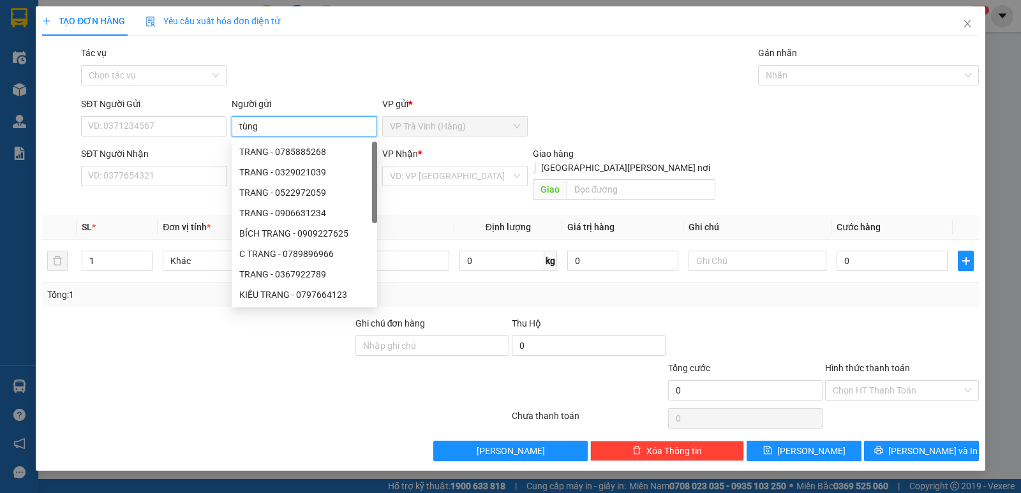
type input "tùng"
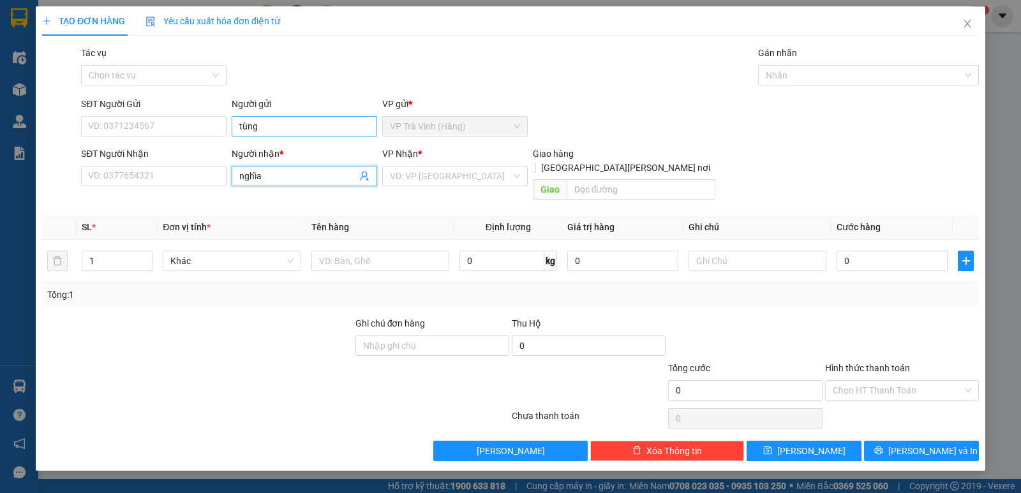
type input "nghĩa"
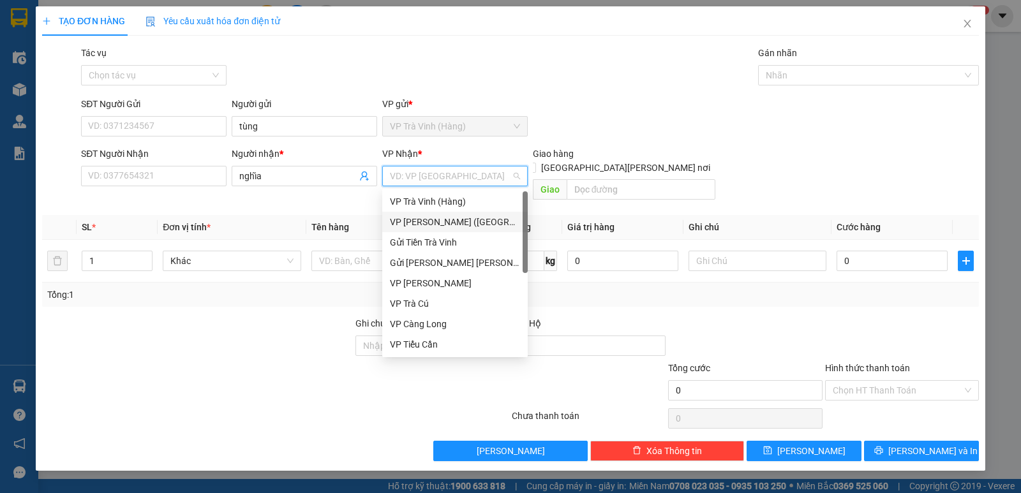
drag, startPoint x: 444, startPoint y: 223, endPoint x: 429, endPoint y: 219, distance: 15.0
click at [443, 223] on div "VP [PERSON_NAME] ([GEOGRAPHIC_DATA])" at bounding box center [455, 222] width 130 height 14
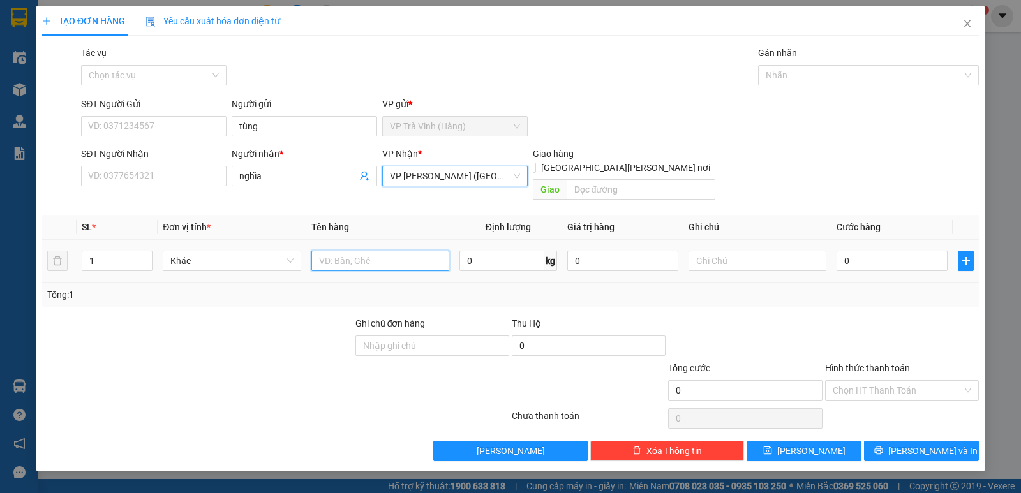
click at [341, 251] on input "text" at bounding box center [380, 261] width 138 height 20
type input "tiền sl5095 1.070.000"
type input "2"
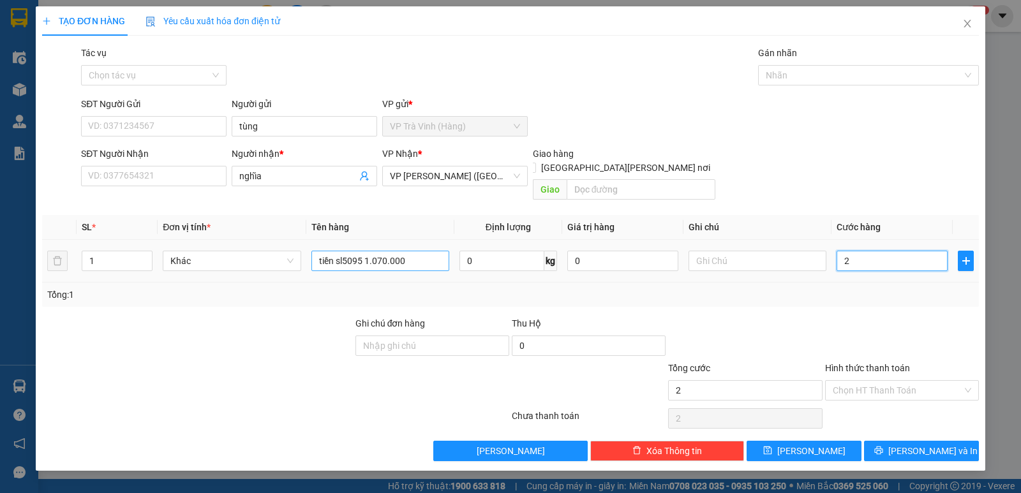
type input "20"
type input "20.000"
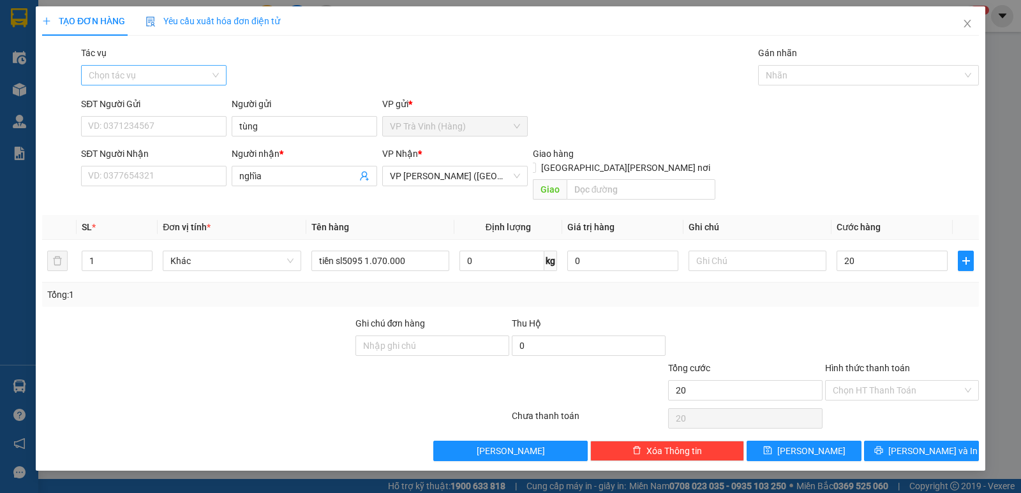
type input "20.000"
click at [164, 82] on input "Tác vụ" at bounding box center [149, 75] width 121 height 19
click at [150, 124] on div "Nhập hàng kho nhận" at bounding box center [154, 121] width 130 height 14
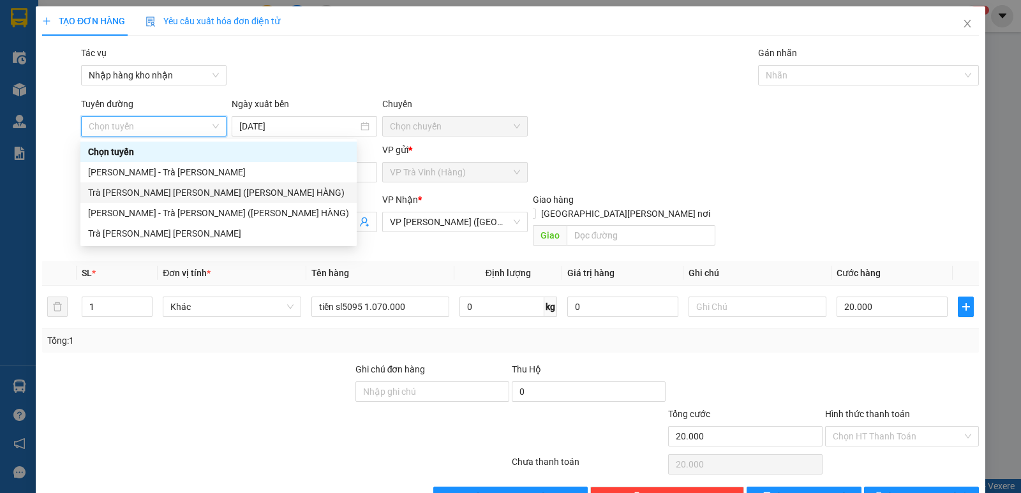
drag, startPoint x: 168, startPoint y: 193, endPoint x: 476, endPoint y: 140, distance: 313.3
click at [168, 194] on div "Trà [PERSON_NAME] [PERSON_NAME] ([PERSON_NAME] HÀNG)" at bounding box center [218, 193] width 261 height 14
type input "[DATE]"
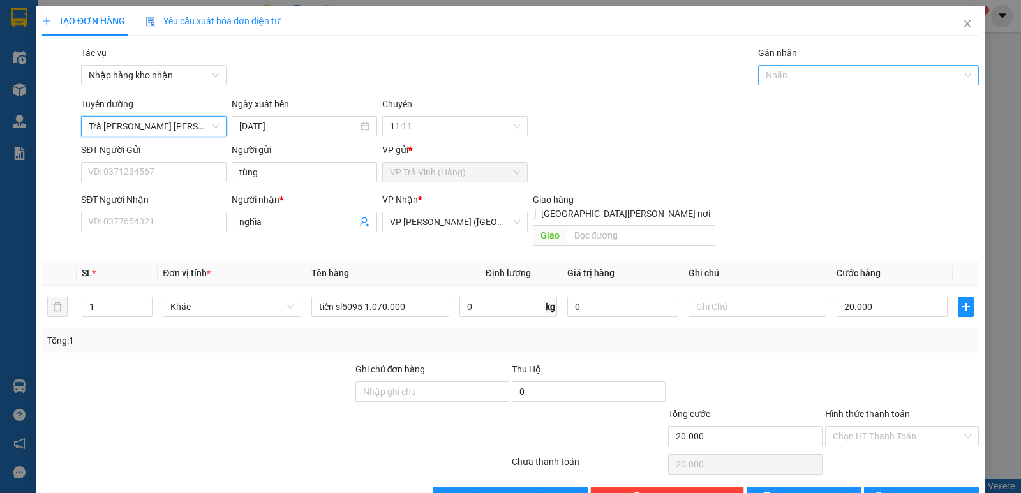
click at [802, 73] on div at bounding box center [862, 75] width 202 height 15
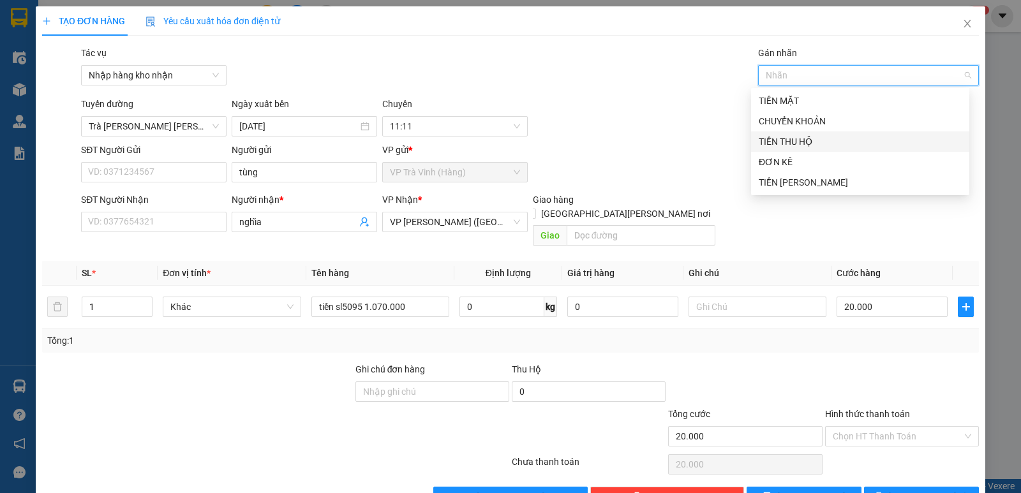
click at [807, 144] on div "TIỀN THU HỘ" at bounding box center [859, 142] width 203 height 14
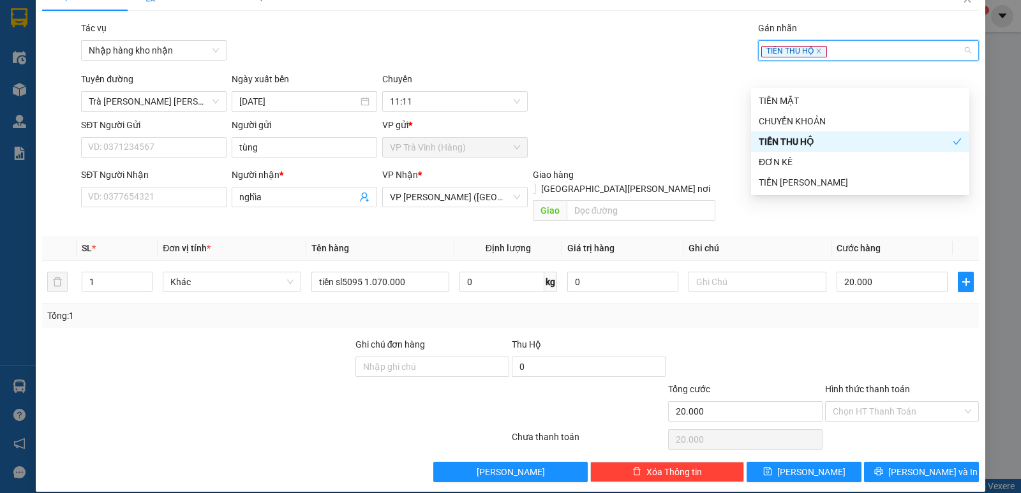
click at [987, 116] on div "TẠO ĐƠN HÀNG Yêu cầu xuất [PERSON_NAME] điện tử Transit Pickup Surcharge Ids Tr…" at bounding box center [510, 246] width 1021 height 493
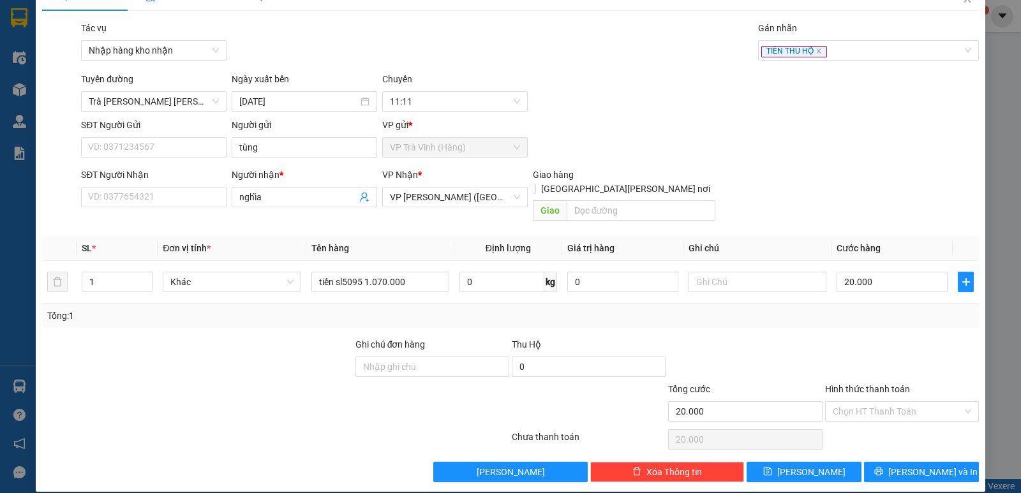
scroll to position [0, 0]
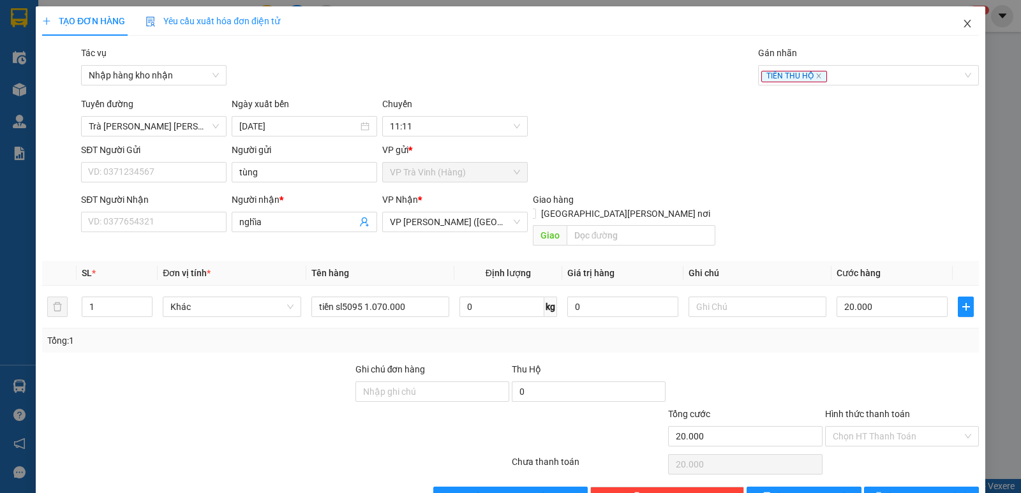
drag, startPoint x: 957, startPoint y: 24, endPoint x: 885, endPoint y: 13, distance: 72.9
click at [962, 24] on icon "close" at bounding box center [967, 23] width 10 height 10
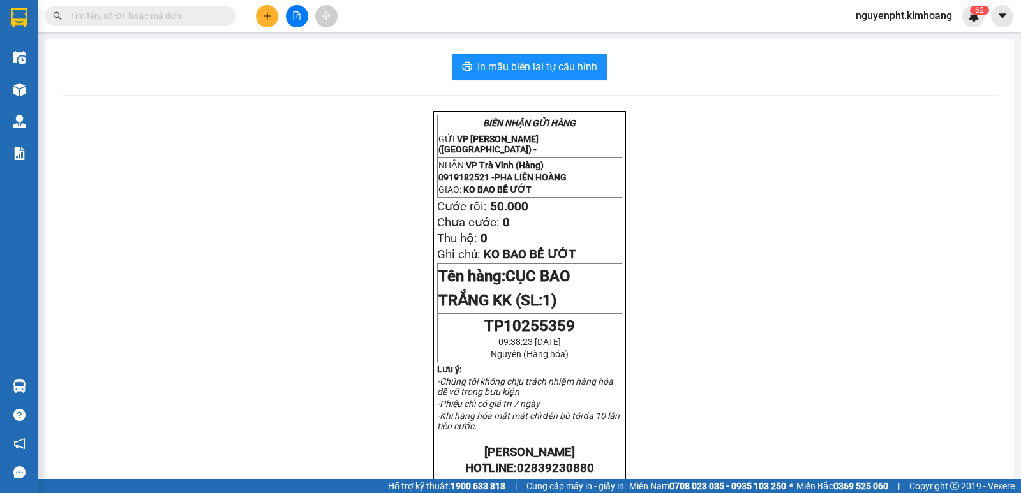
click at [179, 10] on input "text" at bounding box center [145, 16] width 151 height 14
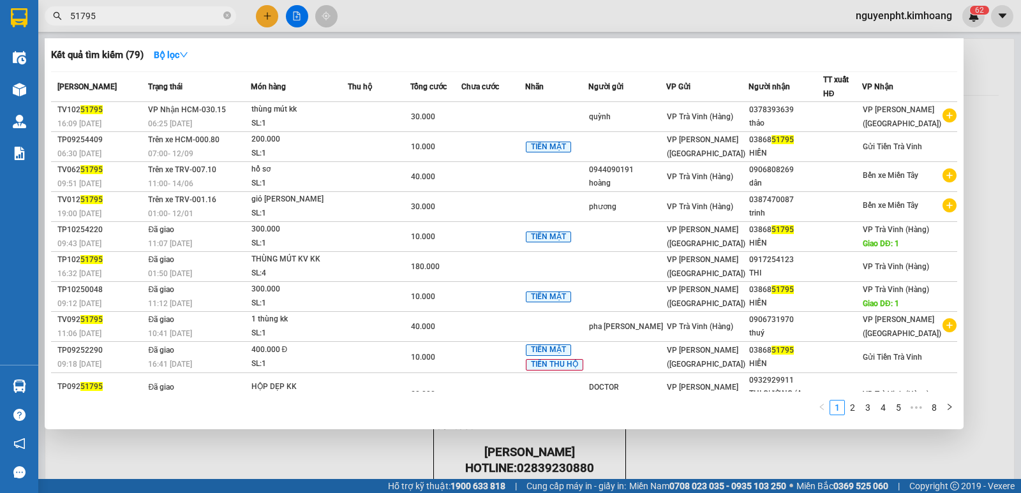
click at [677, 448] on div at bounding box center [510, 246] width 1021 height 493
click at [152, 8] on span "51795" at bounding box center [140, 15] width 191 height 19
drag, startPoint x: 147, startPoint y: 11, endPoint x: 10, endPoint y: 58, distance: 144.8
click at [0, 55] on section "Kết quả [PERSON_NAME] ( 79 ) Bộ lọc Mã ĐH Trạng thái Món hàng Thu hộ Tổng [PERS…" at bounding box center [510, 246] width 1021 height 493
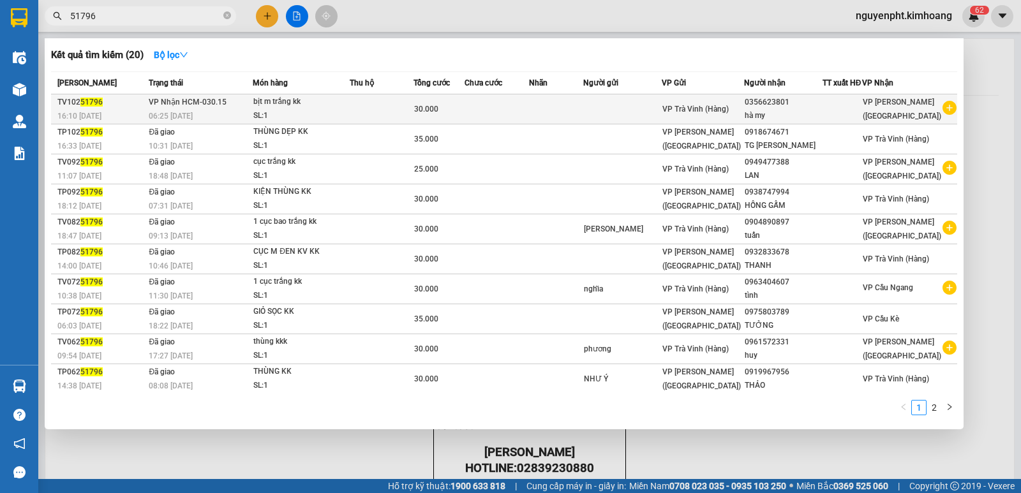
type input "51796"
click at [769, 112] on div "hà my" at bounding box center [782, 115] width 77 height 13
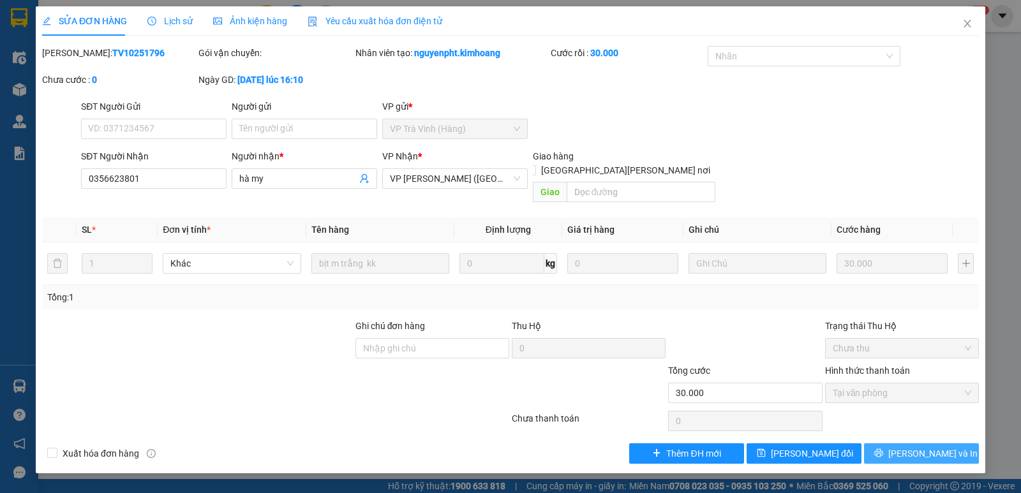
drag, startPoint x: 889, startPoint y: 441, endPoint x: 876, endPoint y: 402, distance: 40.5
click at [891, 443] on button "[PERSON_NAME] và In" at bounding box center [921, 453] width 115 height 20
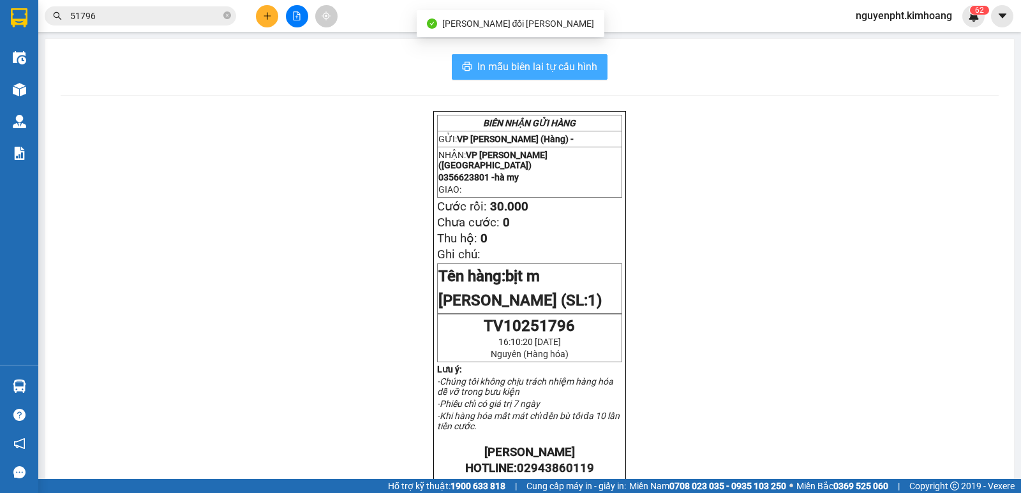
click at [572, 74] on span "In mẫu biên lai tự cấu hình" at bounding box center [537, 67] width 120 height 16
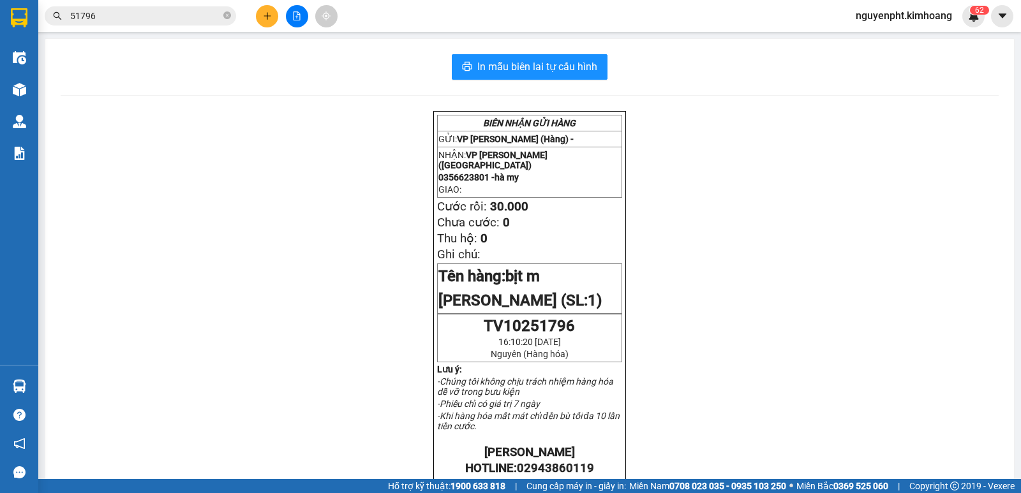
click at [198, 14] on input "51796" at bounding box center [145, 16] width 151 height 14
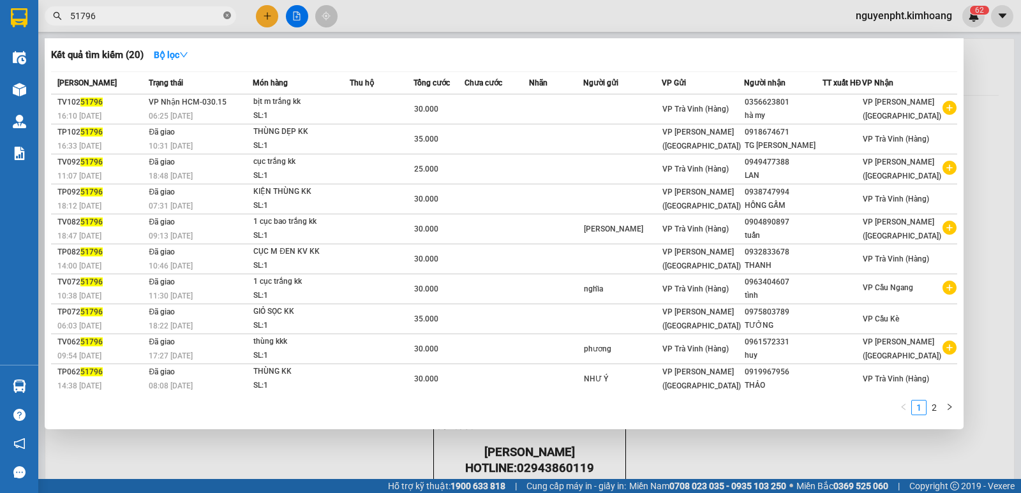
click at [228, 16] on icon "close-circle" at bounding box center [227, 15] width 8 height 8
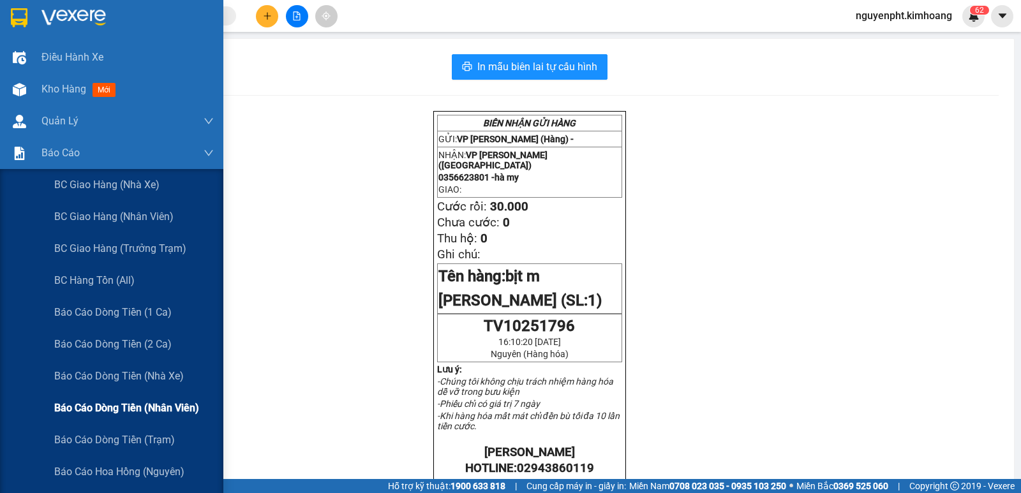
scroll to position [64, 0]
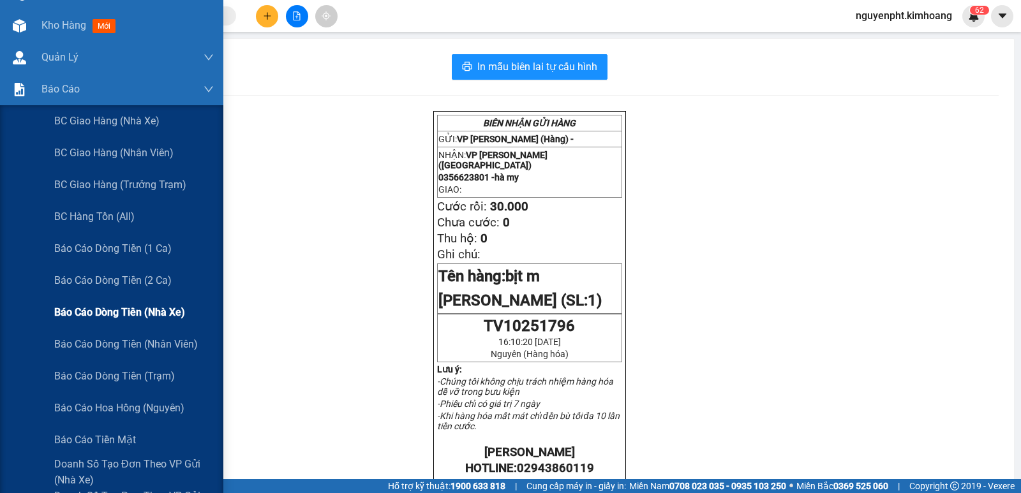
click at [128, 312] on span "Báo cáo dòng tiền (nhà xe)" at bounding box center [119, 312] width 131 height 16
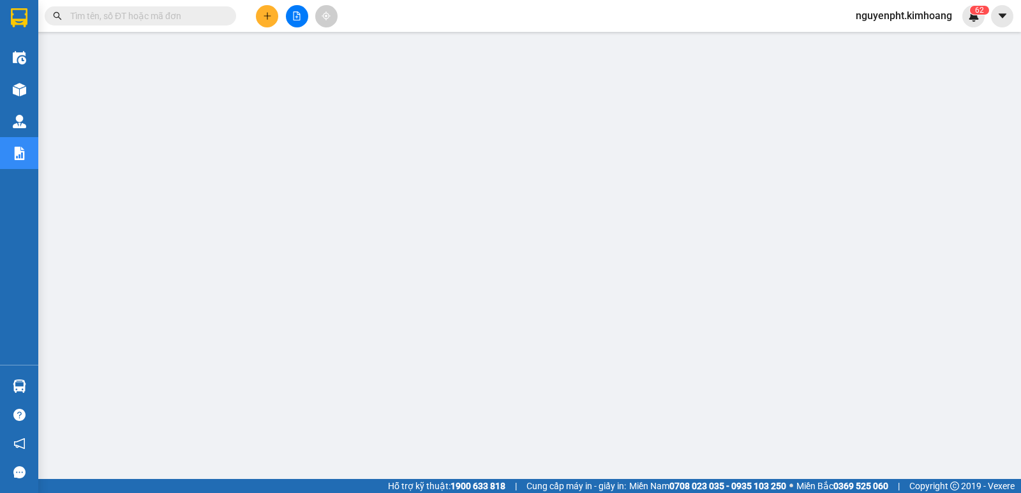
click at [208, 21] on input "text" at bounding box center [145, 16] width 151 height 14
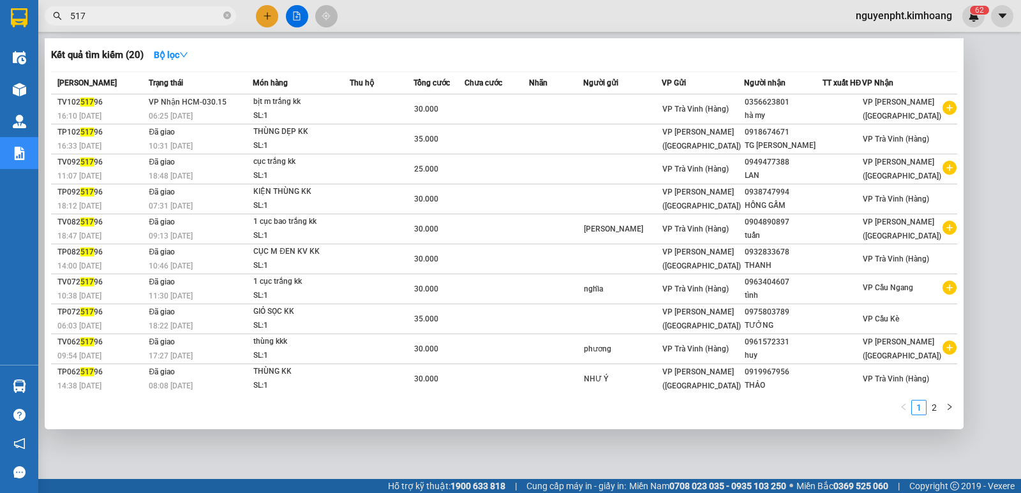
type input "5179"
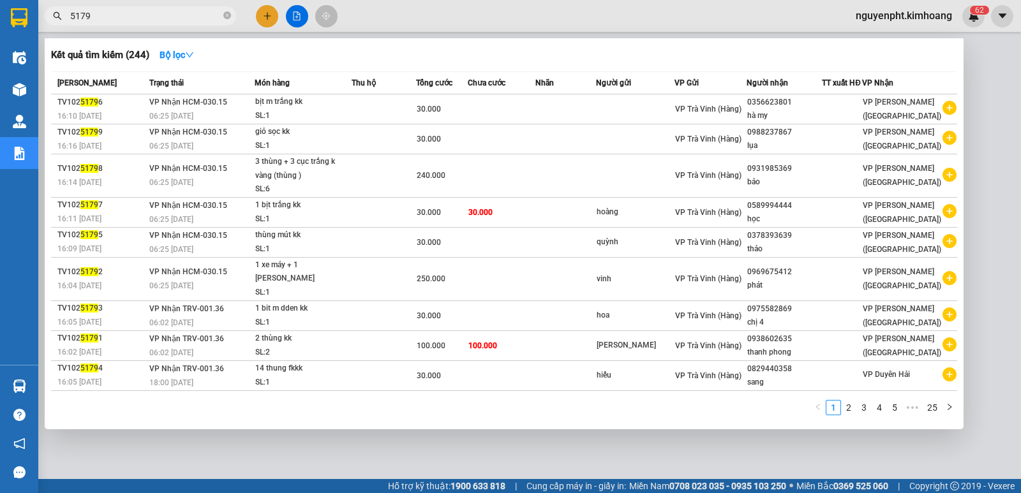
drag, startPoint x: 228, startPoint y: 13, endPoint x: 204, endPoint y: 31, distance: 29.6
click at [228, 14] on icon "close-circle" at bounding box center [227, 15] width 8 height 8
